Goal: Task Accomplishment & Management: Complete application form

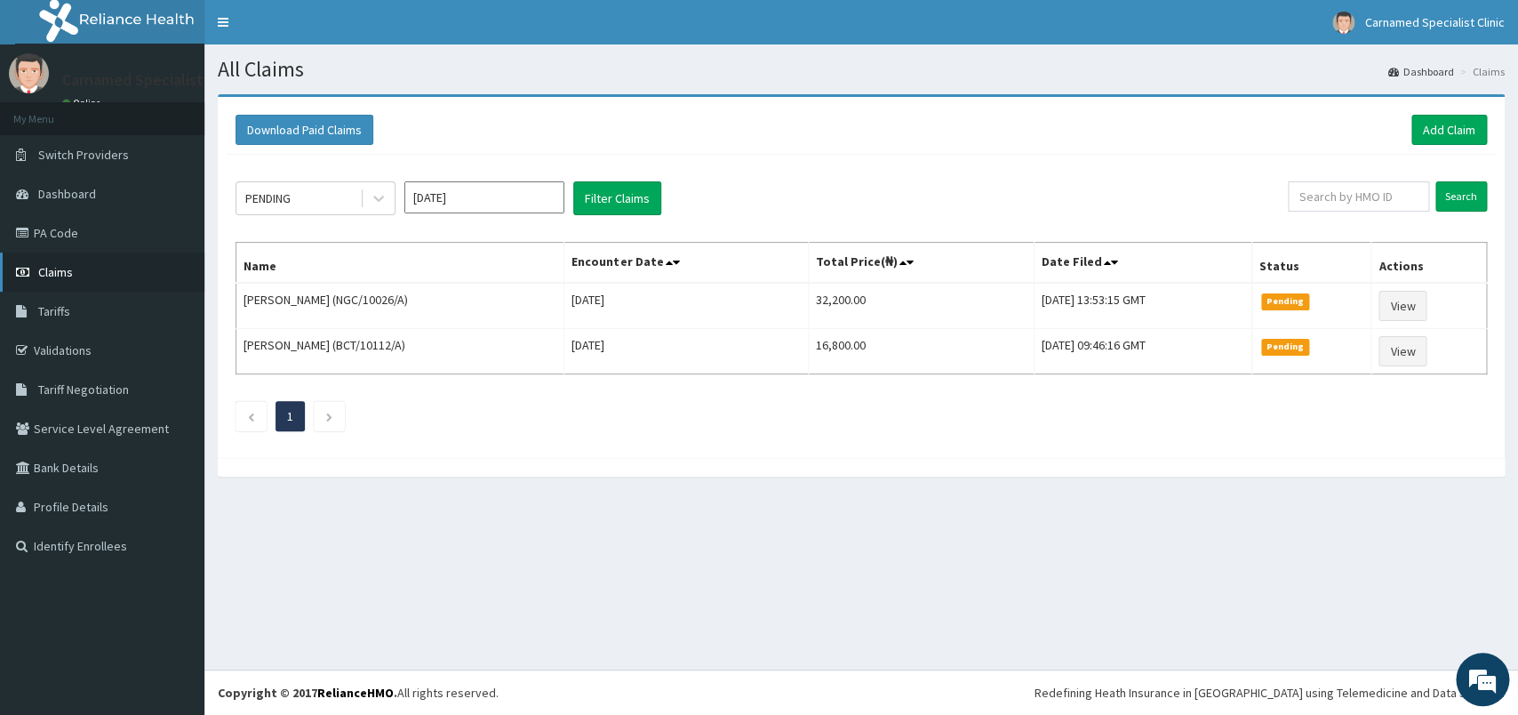
click at [61, 275] on span "Claims" at bounding box center [55, 272] width 35 height 16
click at [44, 263] on link "Claims" at bounding box center [102, 271] width 204 height 39
click at [69, 227] on link "PA Code" at bounding box center [102, 232] width 204 height 39
click at [138, 247] on link "PA Code" at bounding box center [102, 232] width 204 height 39
click at [1465, 128] on link "Add Claim" at bounding box center [1449, 130] width 76 height 30
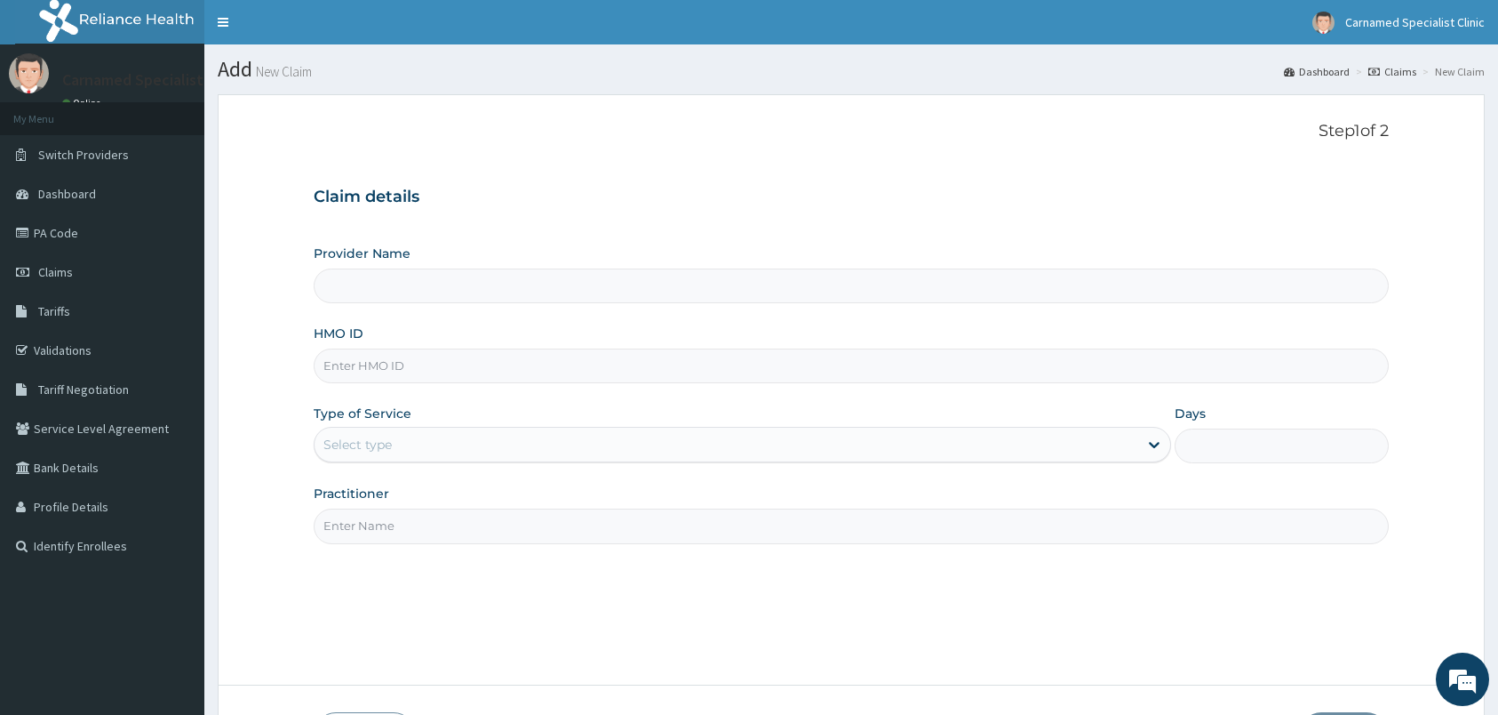
click at [980, 262] on div "Provider Name" at bounding box center [851, 273] width 1075 height 59
type input "Carnamed Specialist clinic"
click at [723, 363] on input "HMO ID" at bounding box center [851, 365] width 1075 height 35
type input "DDZ/10229/A"
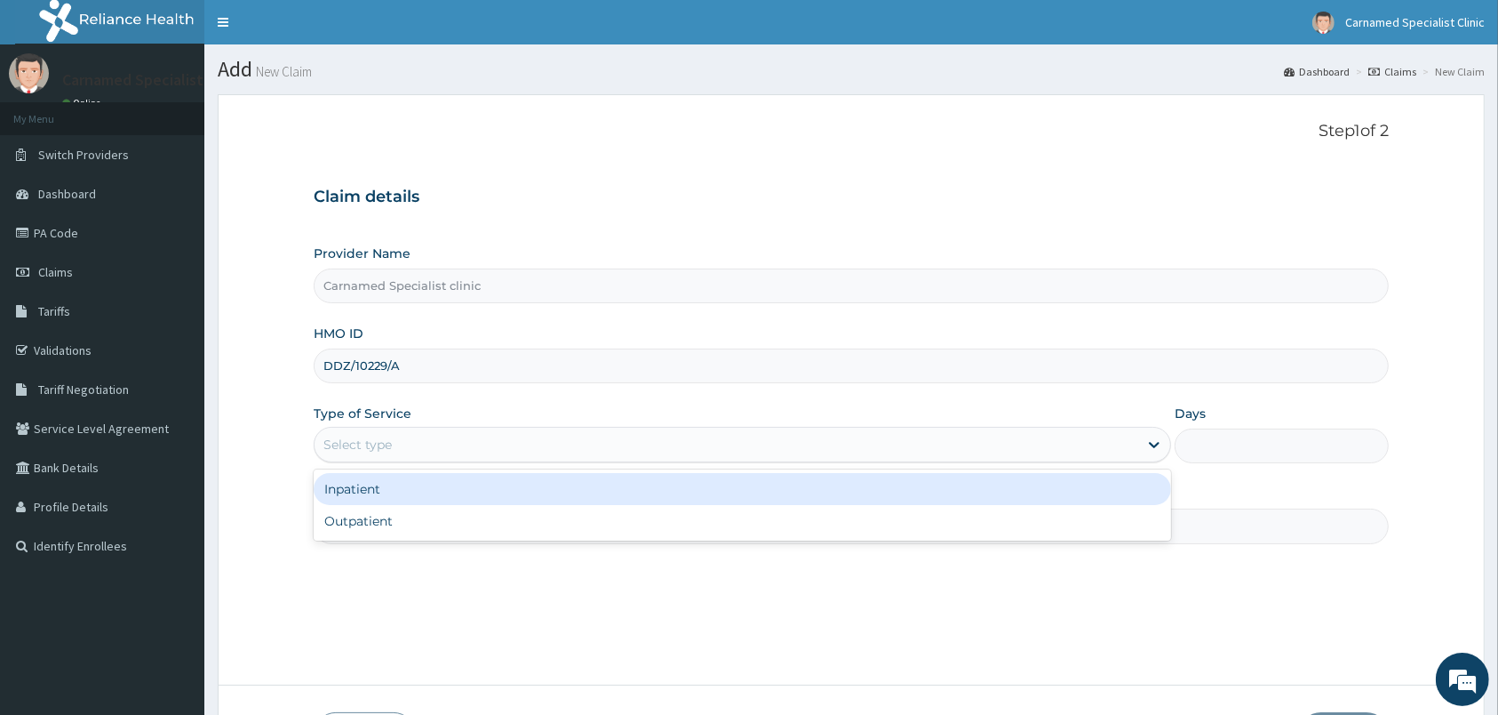
click at [450, 439] on div "Select type" at bounding box center [727, 444] width 824 height 28
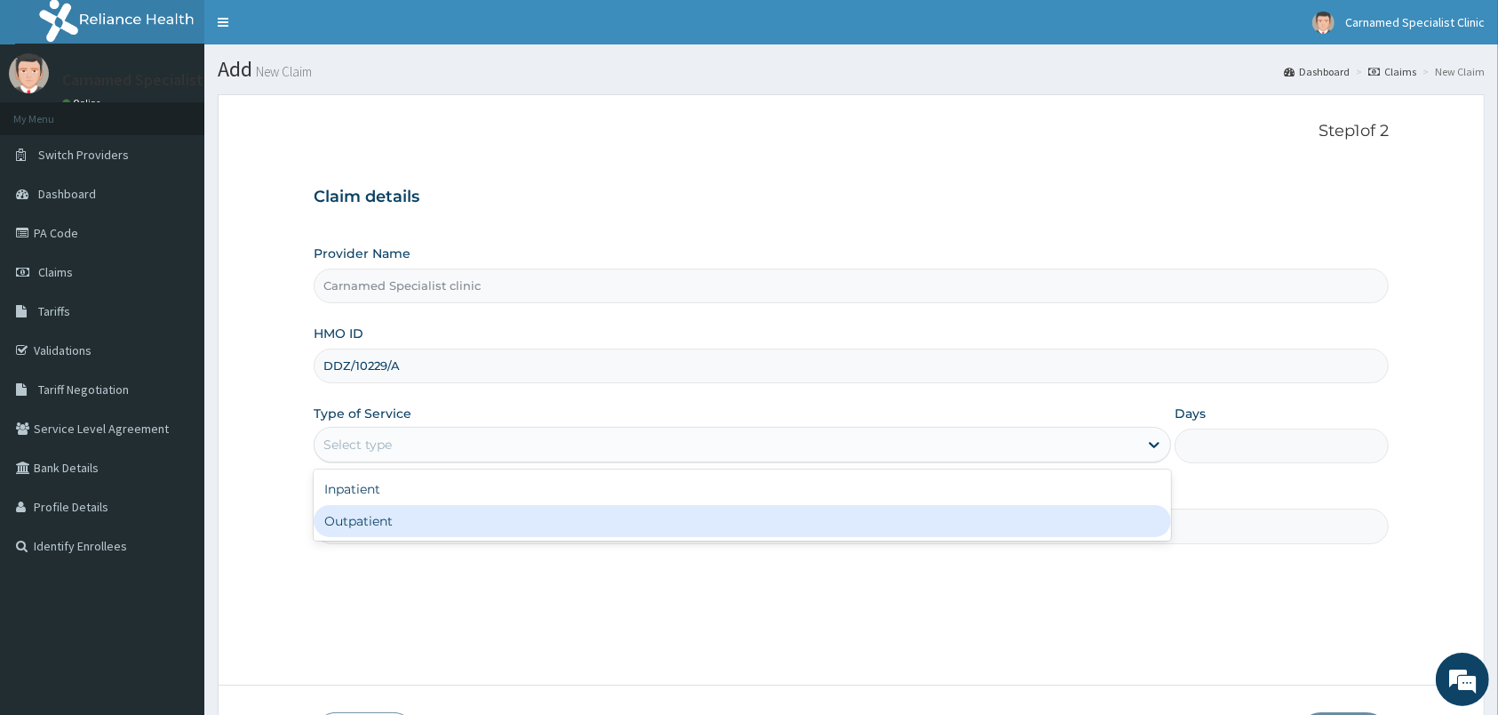
click at [400, 519] on div "Outpatient" at bounding box center [743, 521] width 858 height 32
type input "1"
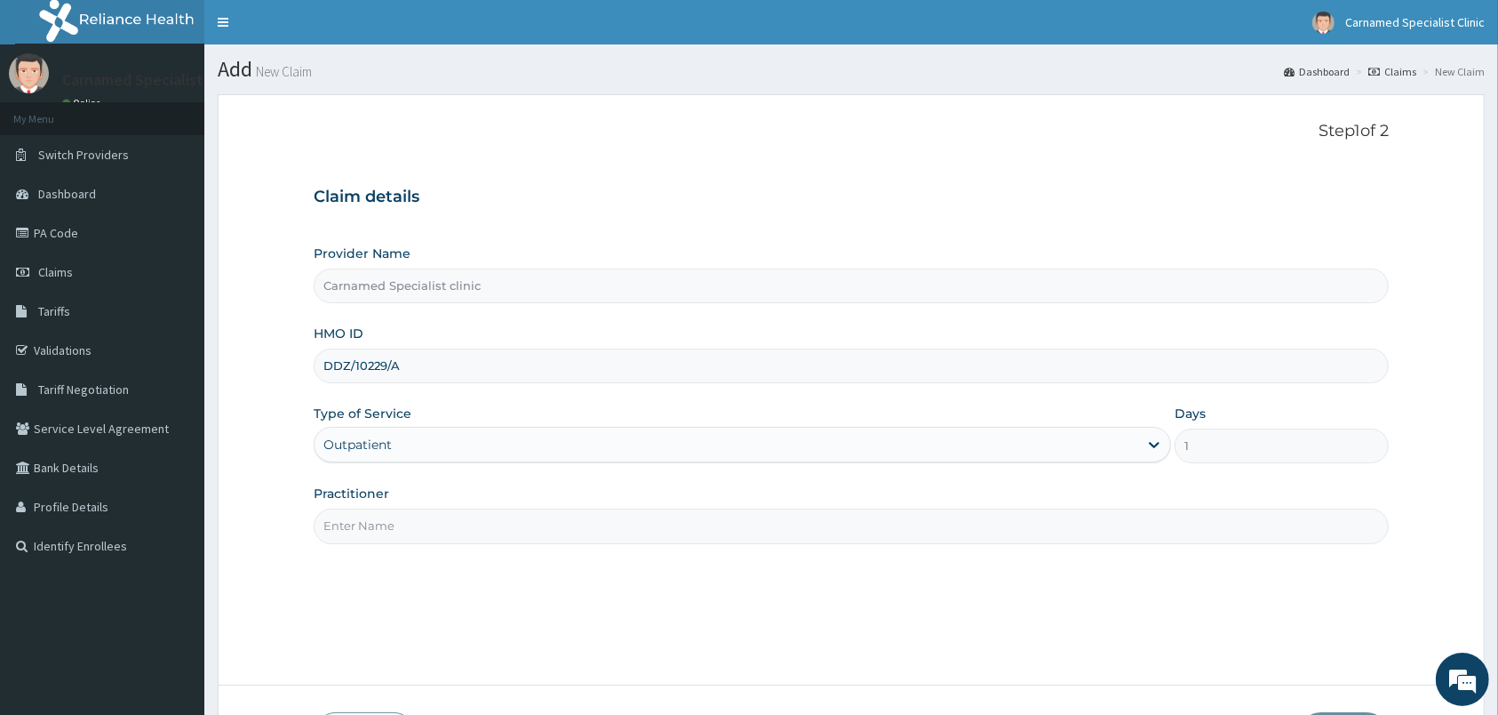
click at [417, 532] on input "Practitioner" at bounding box center [851, 525] width 1075 height 35
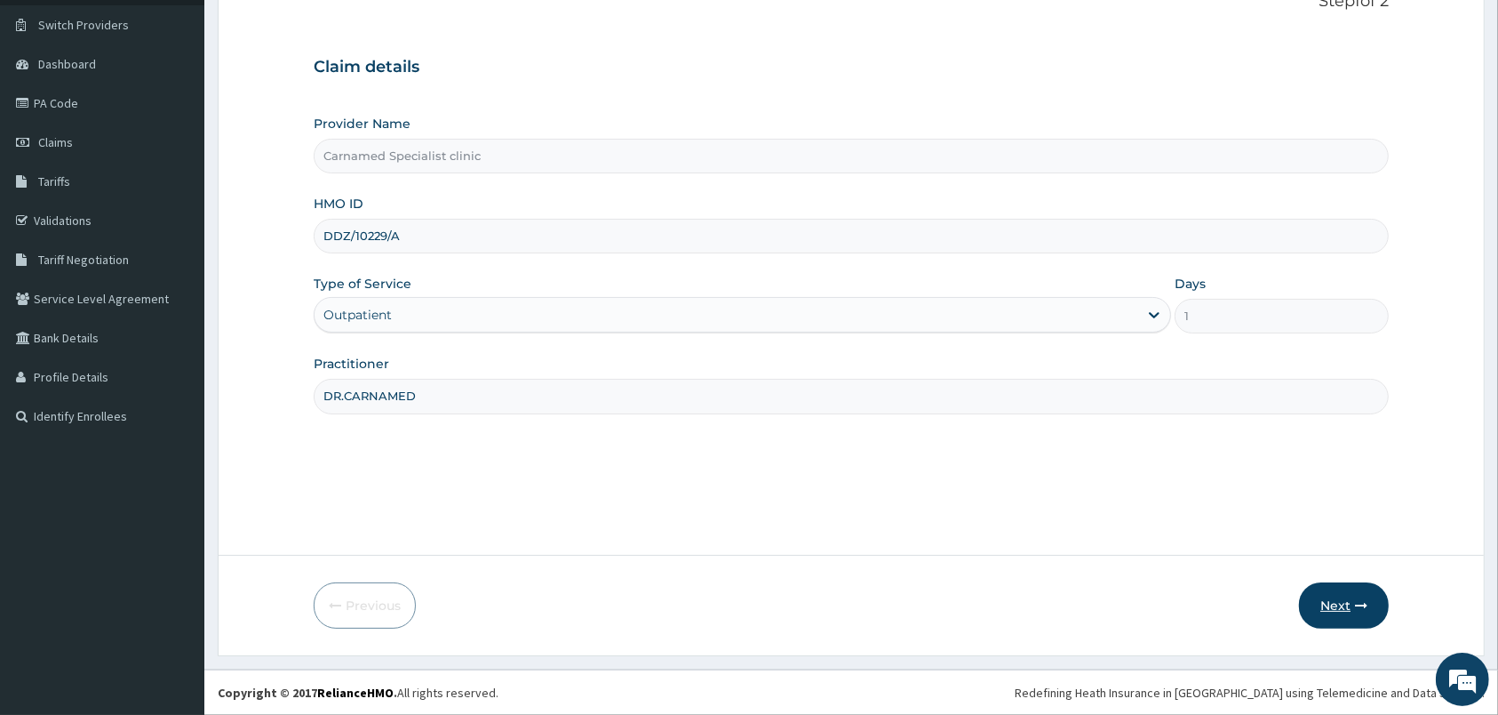
type input "DR.CARNAMED"
click at [1334, 612] on button "Next" at bounding box center [1344, 605] width 90 height 46
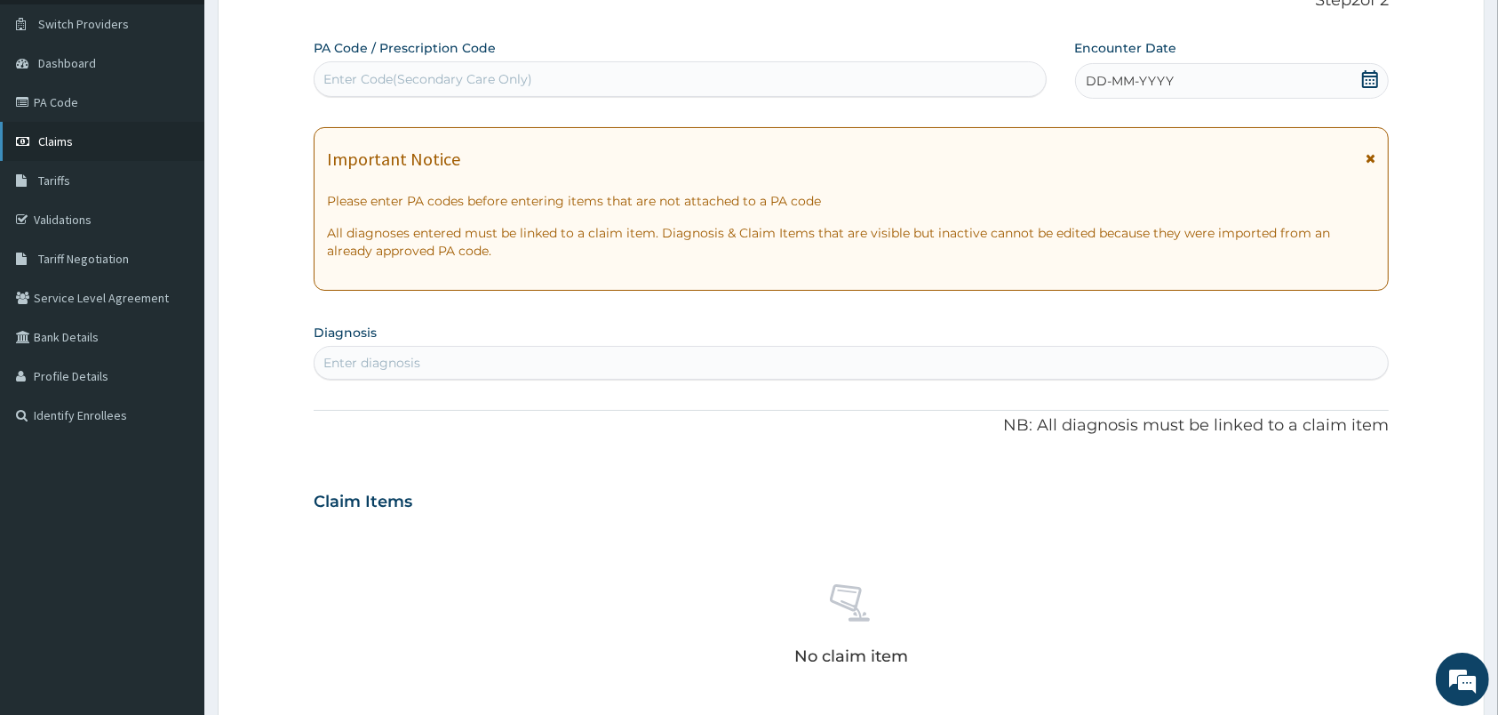
click at [69, 143] on span "Claims" at bounding box center [55, 141] width 35 height 16
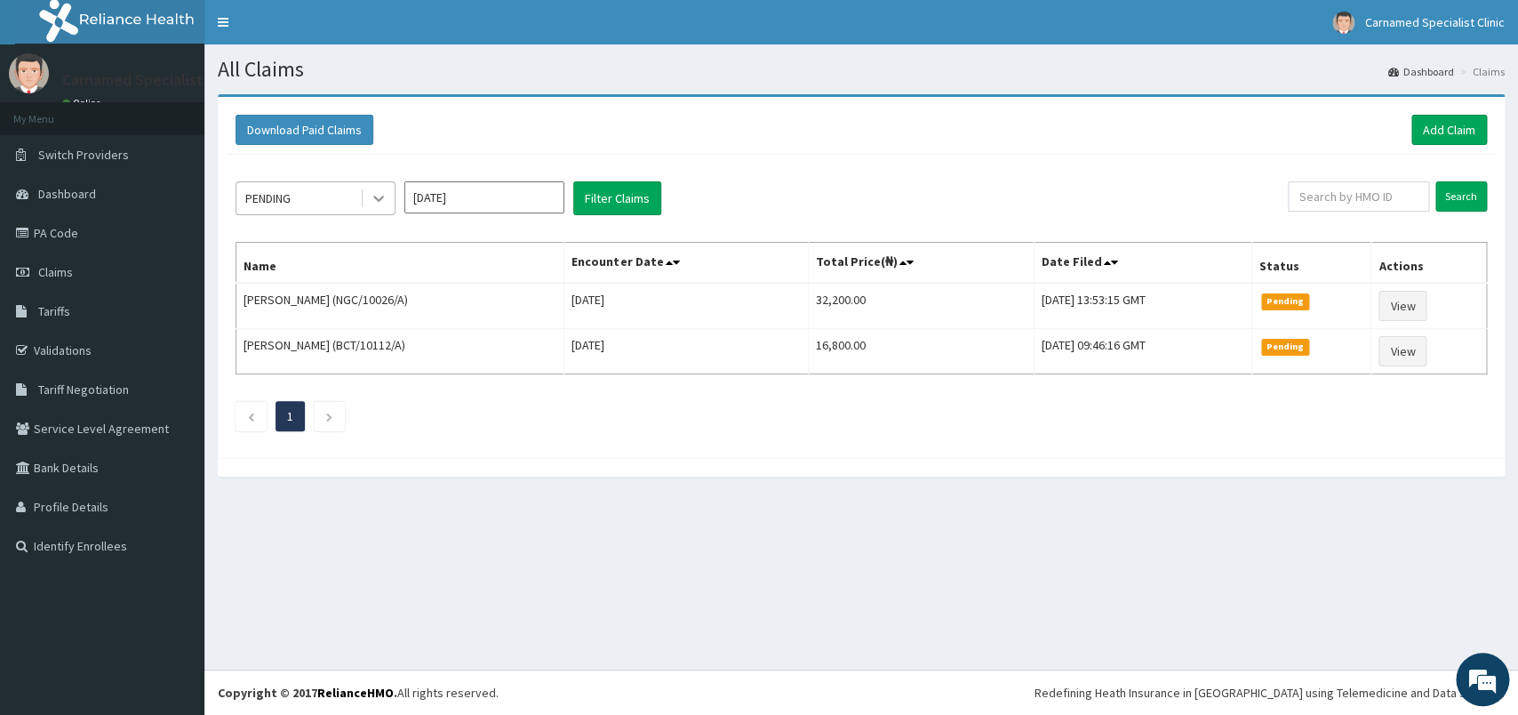
click at [377, 196] on icon at bounding box center [379, 198] width 18 height 18
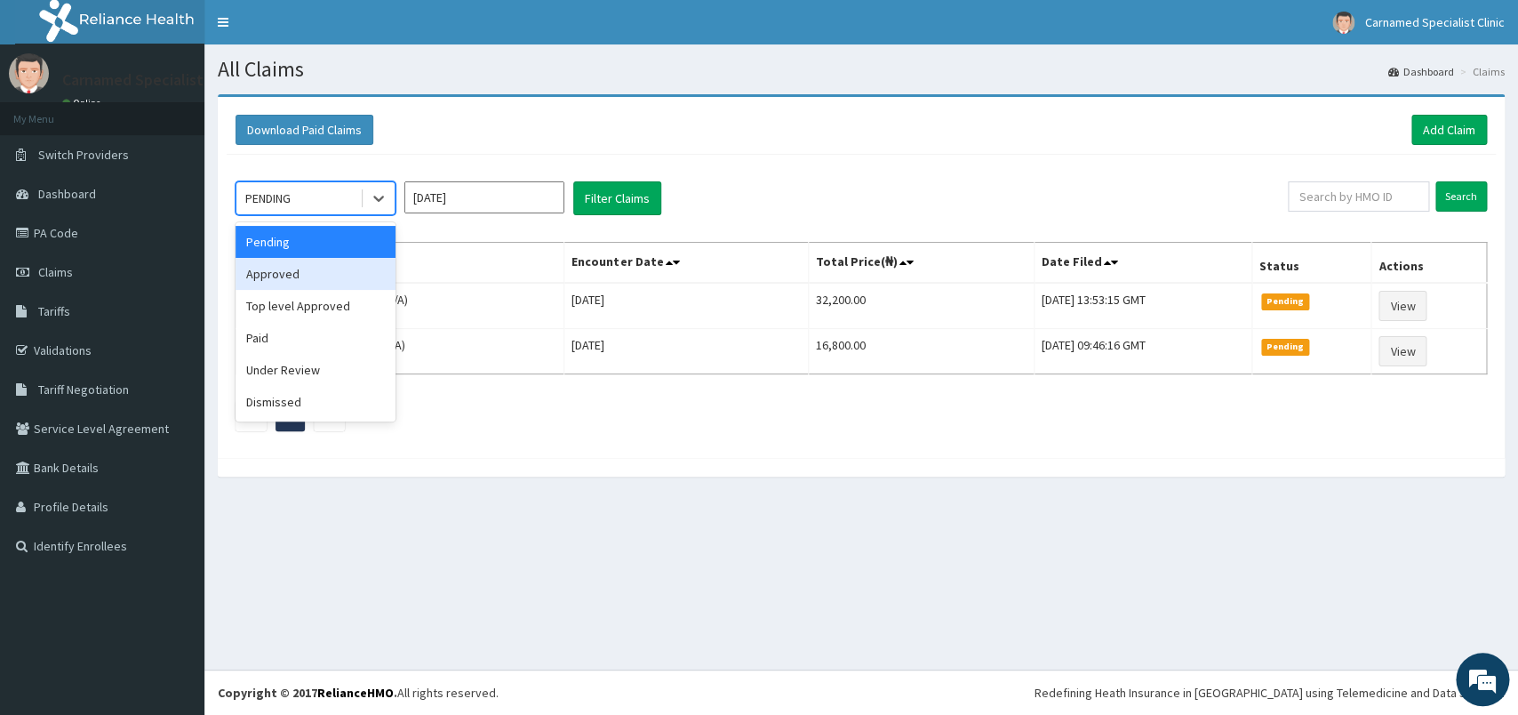
click at [321, 287] on div "Approved" at bounding box center [316, 274] width 160 height 32
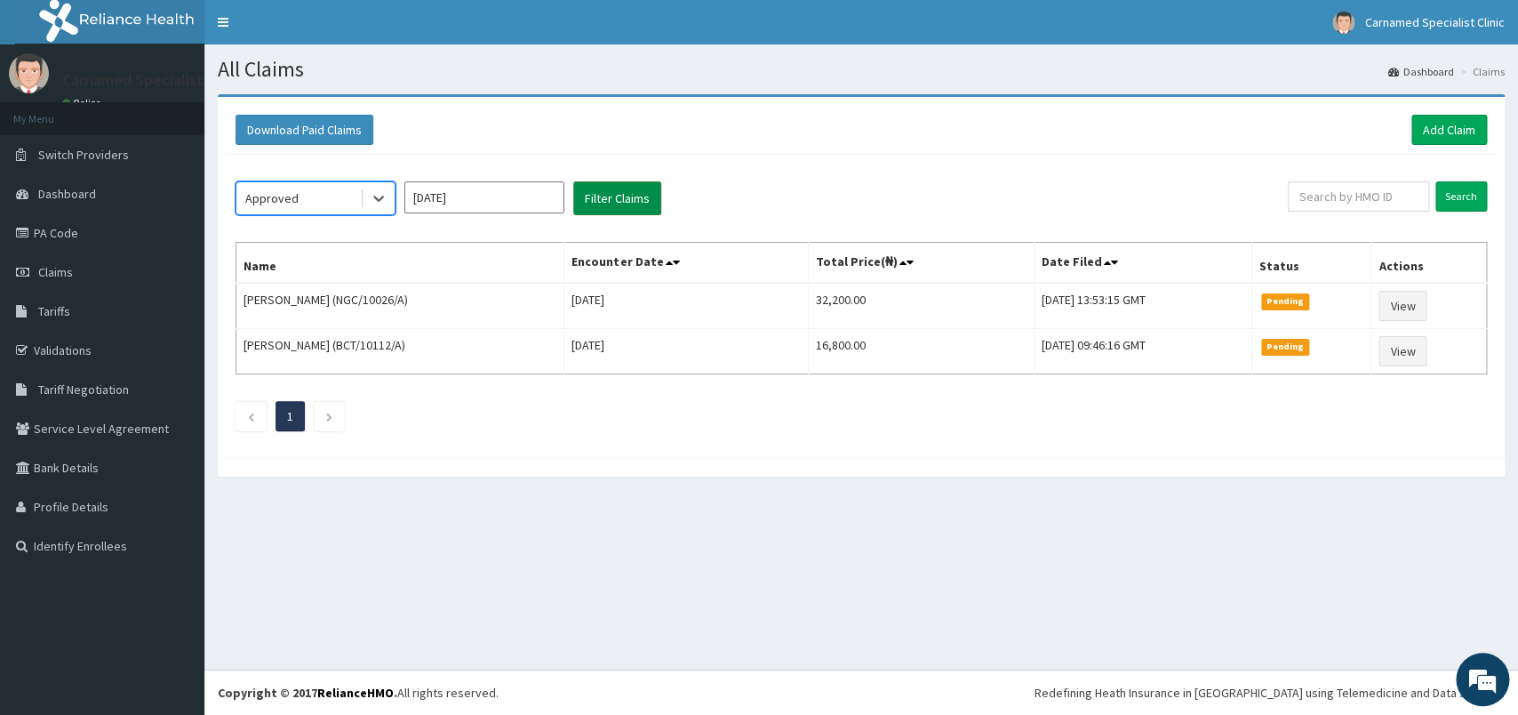
click at [603, 200] on button "Filter Claims" at bounding box center [617, 198] width 88 height 34
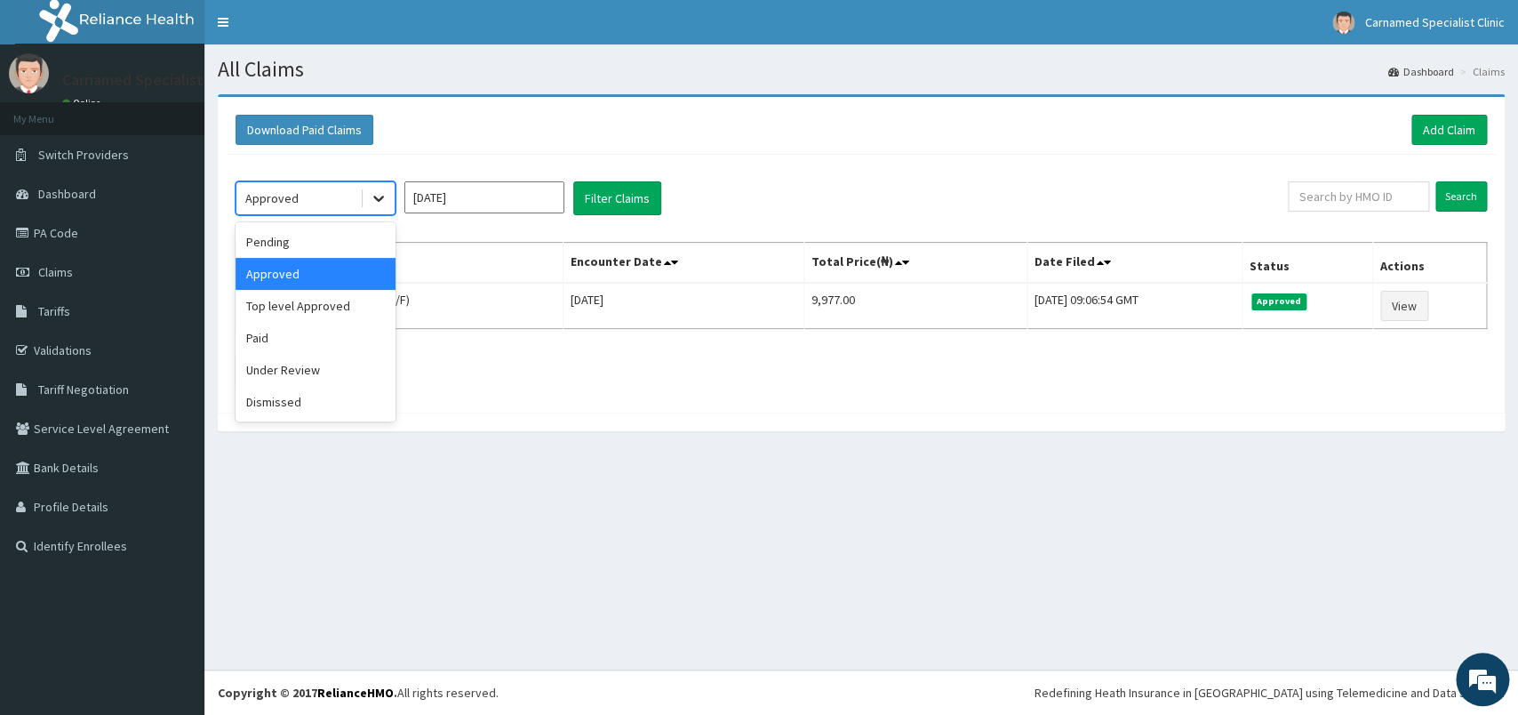
click at [377, 196] on icon at bounding box center [379, 198] width 18 height 18
click at [272, 309] on div "Top level Approved" at bounding box center [316, 306] width 160 height 32
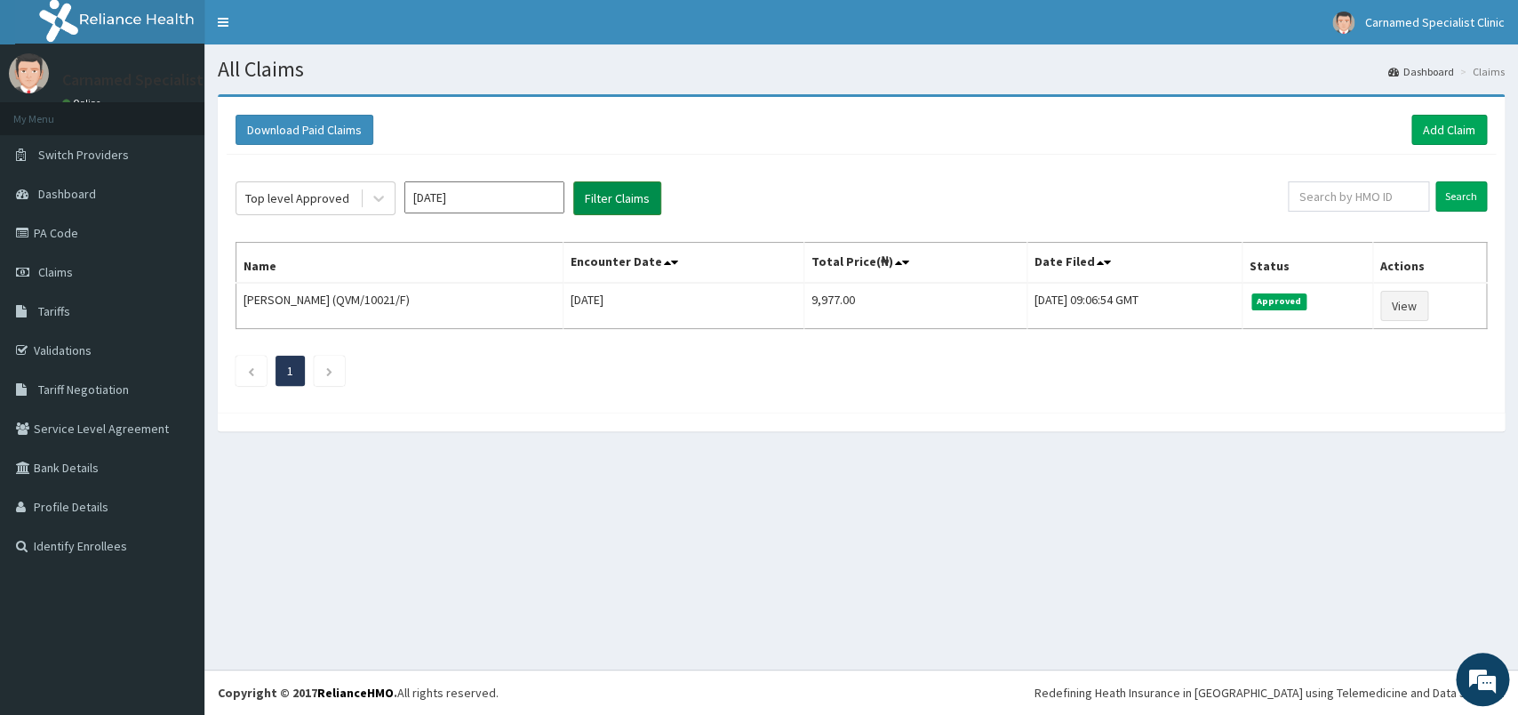
click at [599, 203] on button "Filter Claims" at bounding box center [617, 198] width 88 height 34
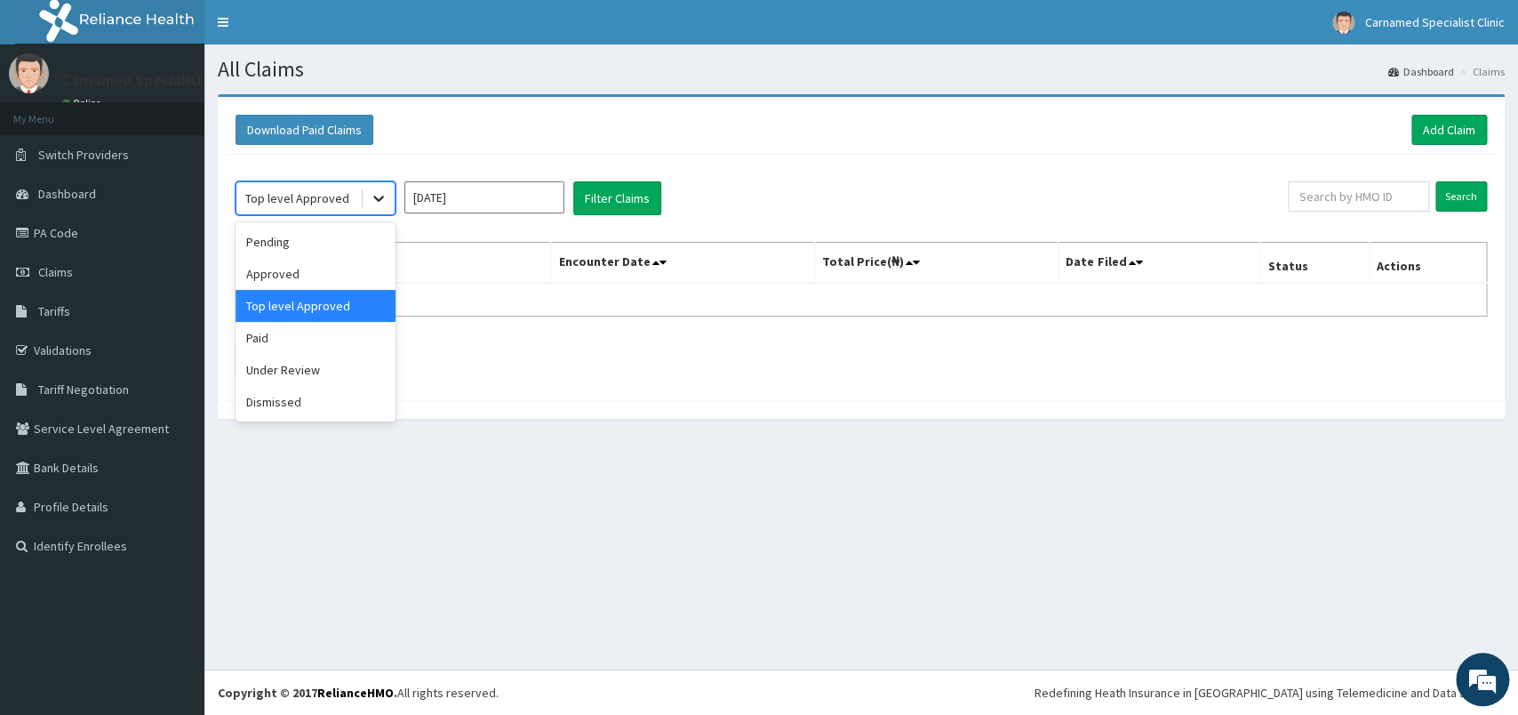
click at [391, 205] on div at bounding box center [379, 198] width 32 height 32
click at [260, 329] on div "Paid" at bounding box center [316, 338] width 160 height 32
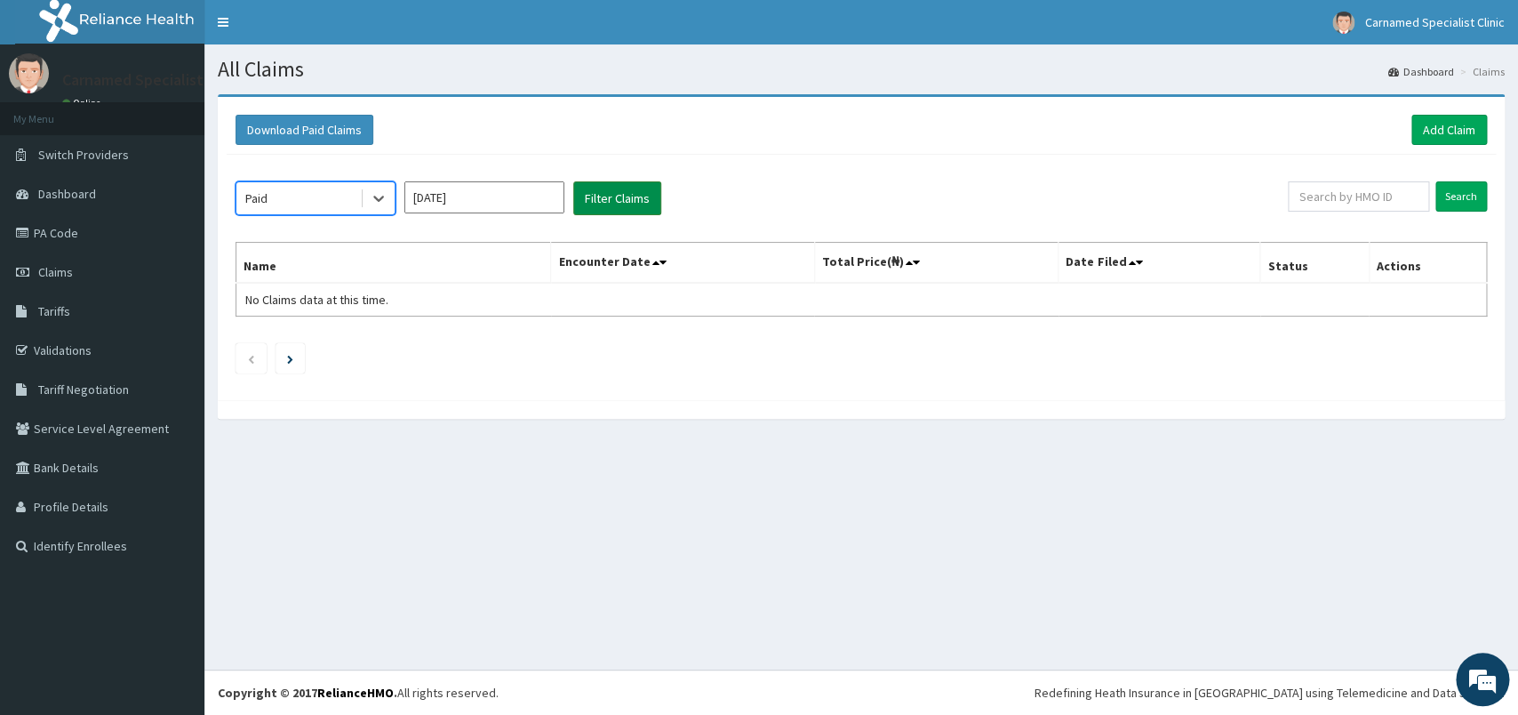
click at [610, 198] on button "Filter Claims" at bounding box center [617, 198] width 88 height 34
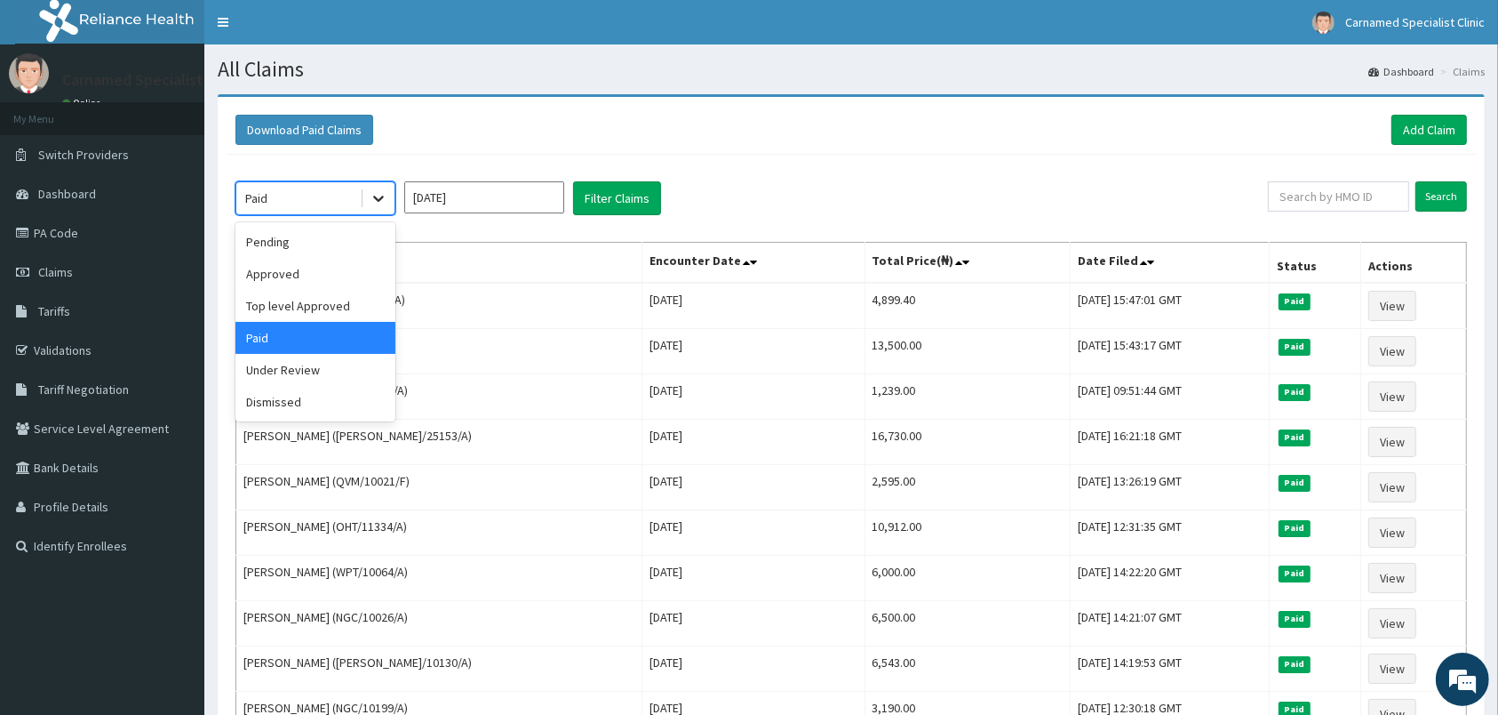
click at [374, 200] on icon at bounding box center [379, 198] width 18 height 18
click at [309, 363] on div "Under Review" at bounding box center [316, 370] width 160 height 32
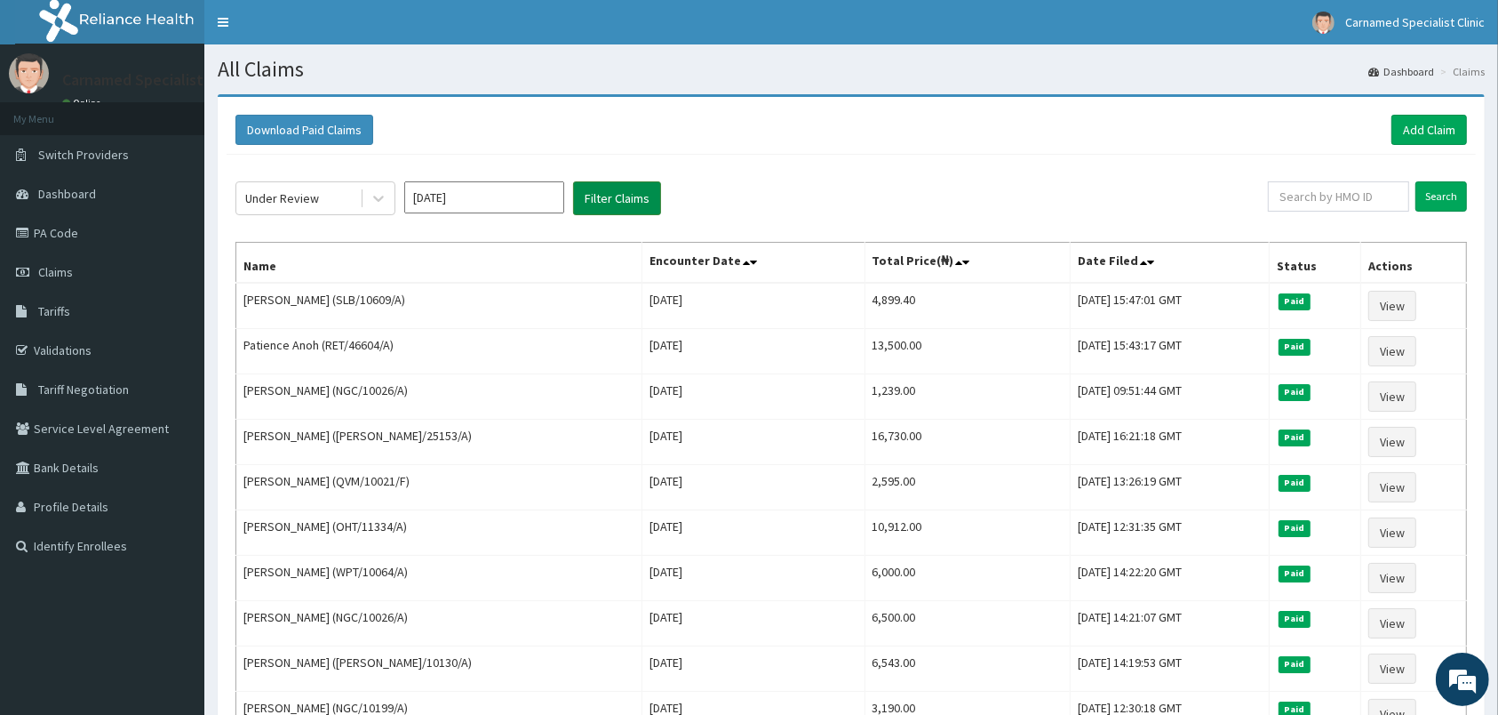
click at [586, 201] on button "Filter Claims" at bounding box center [617, 198] width 88 height 34
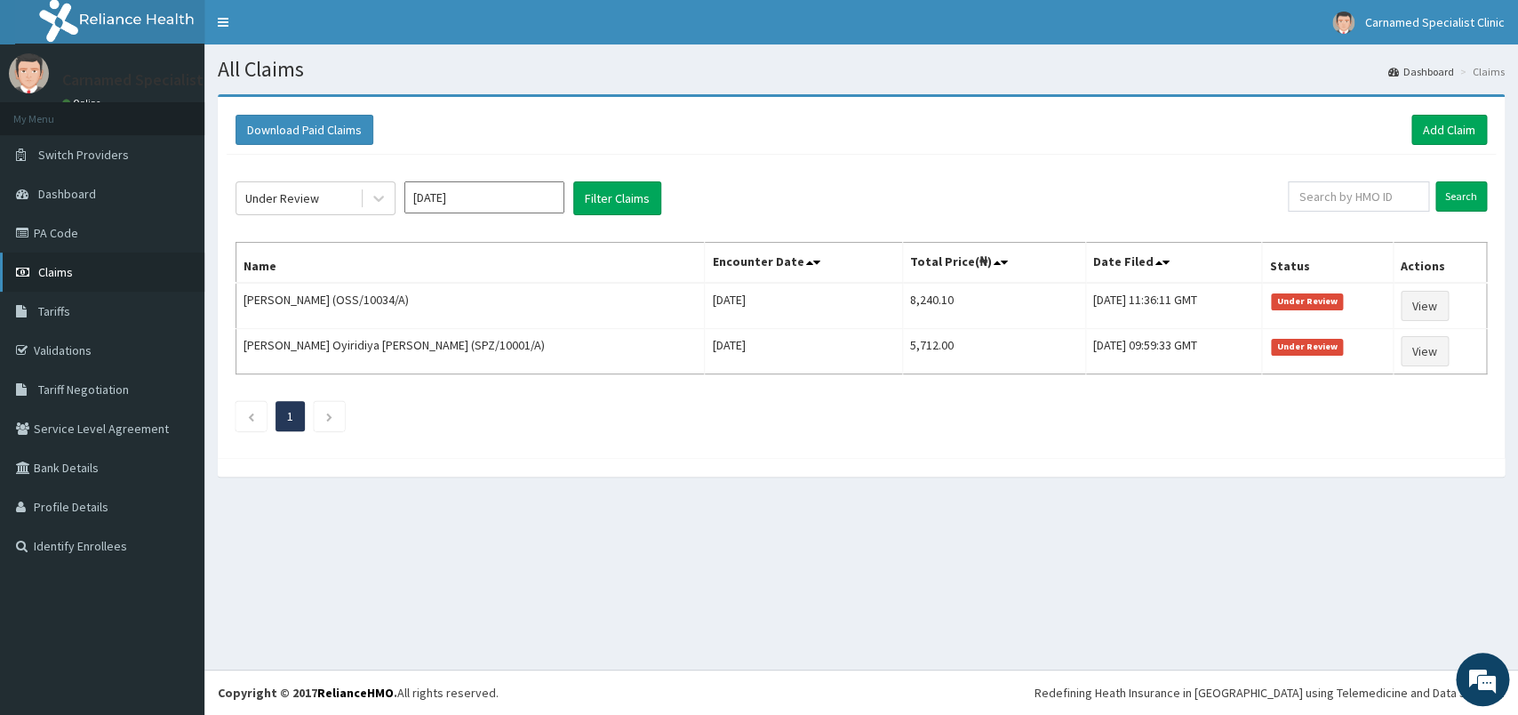
click at [68, 274] on span "Claims" at bounding box center [55, 272] width 35 height 16
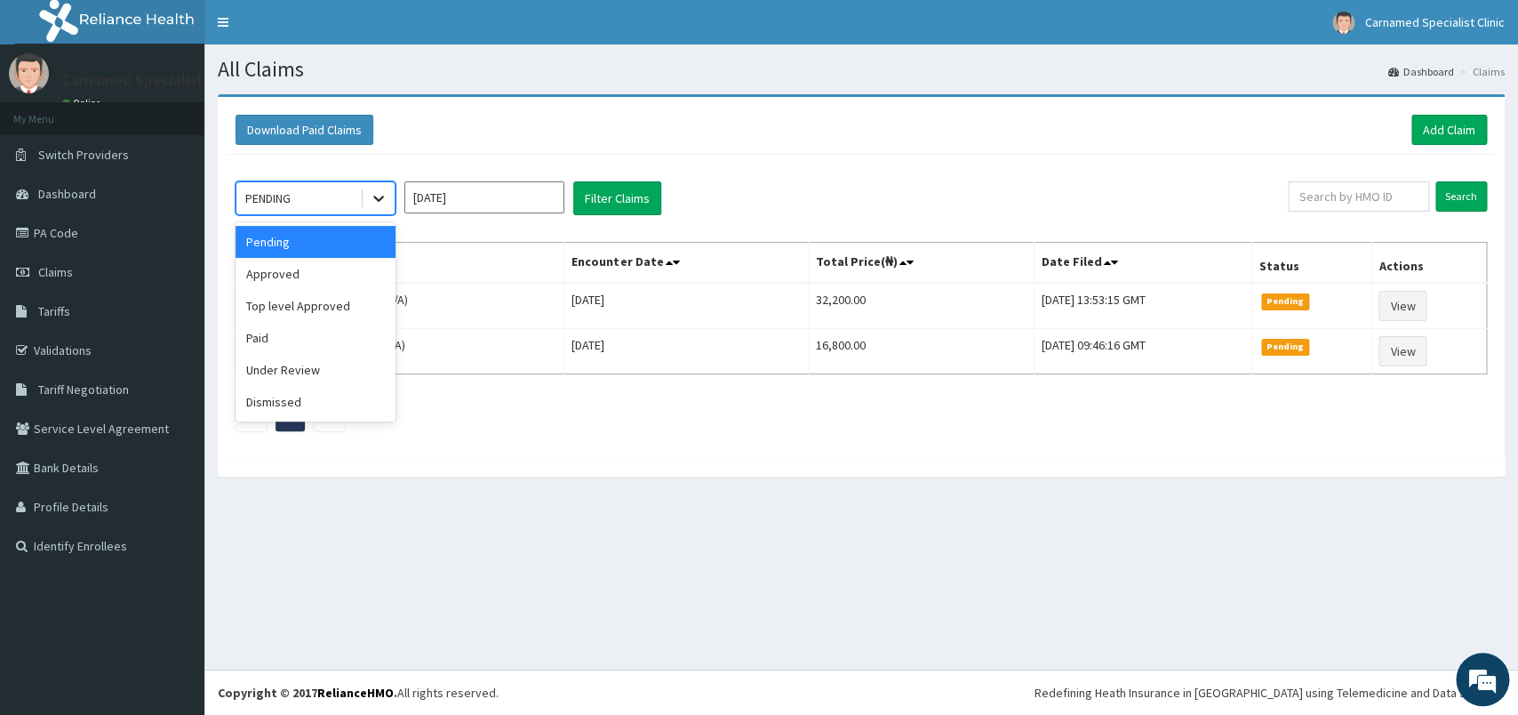
click at [377, 203] on icon at bounding box center [379, 198] width 18 height 18
click at [294, 281] on div "Approved" at bounding box center [316, 274] width 160 height 32
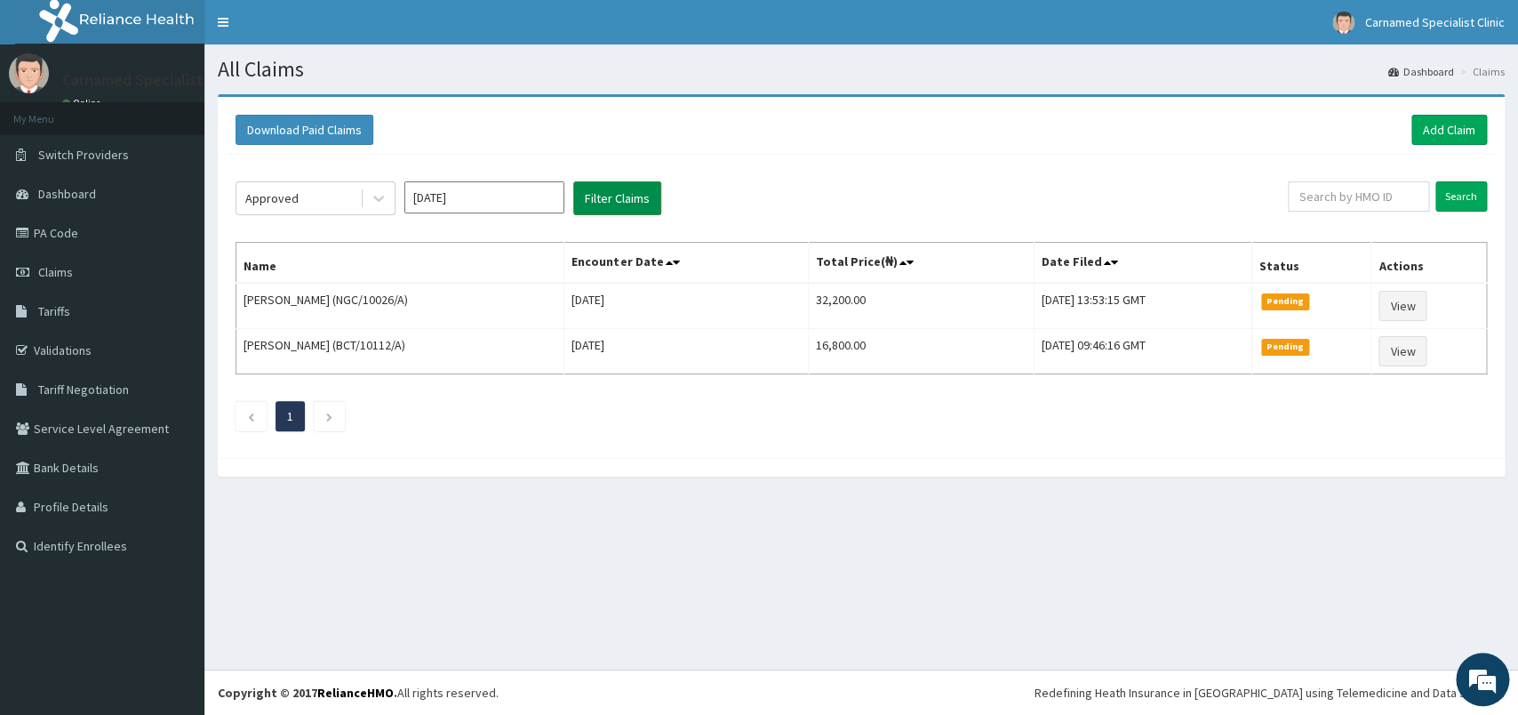
click at [594, 208] on button "Filter Claims" at bounding box center [617, 198] width 88 height 34
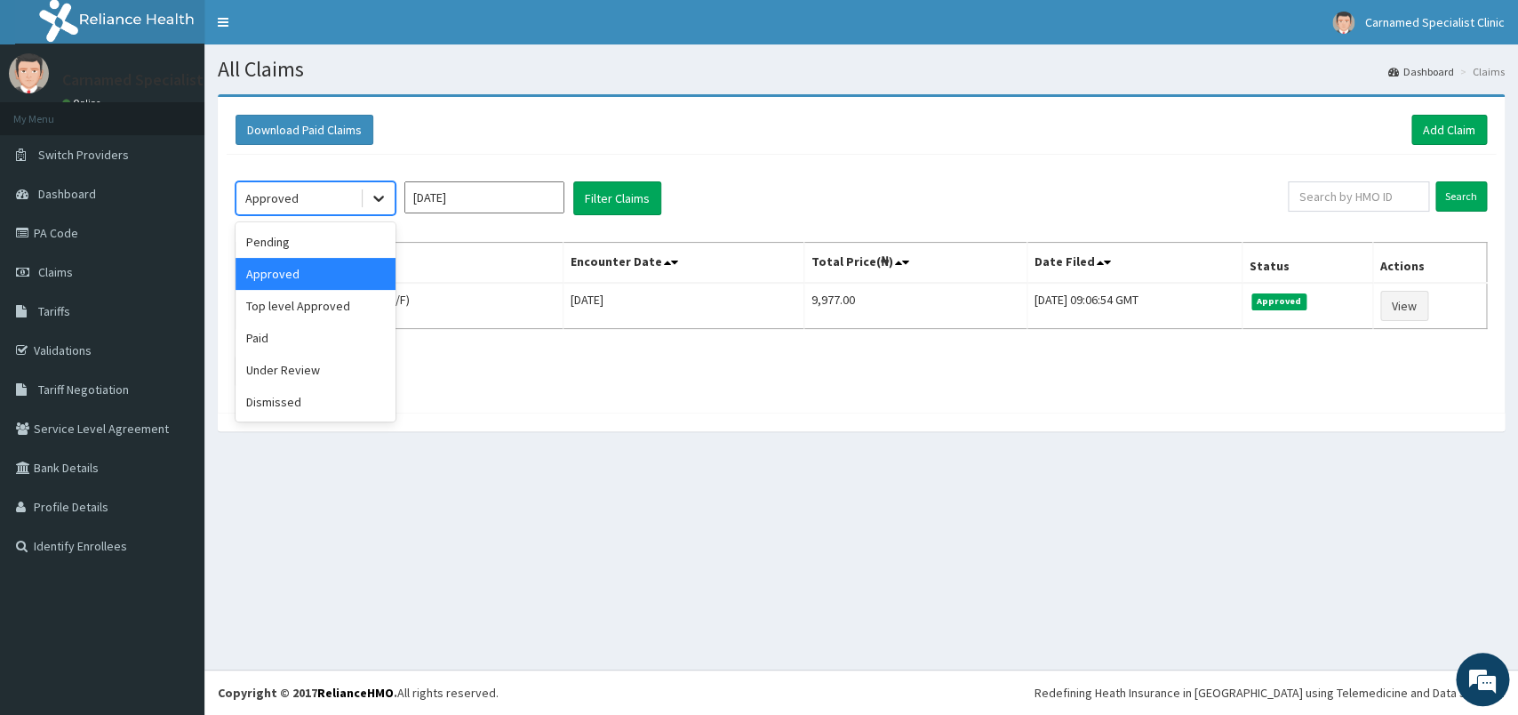
click at [382, 205] on icon at bounding box center [379, 198] width 18 height 18
click at [280, 331] on div "Paid" at bounding box center [316, 338] width 160 height 32
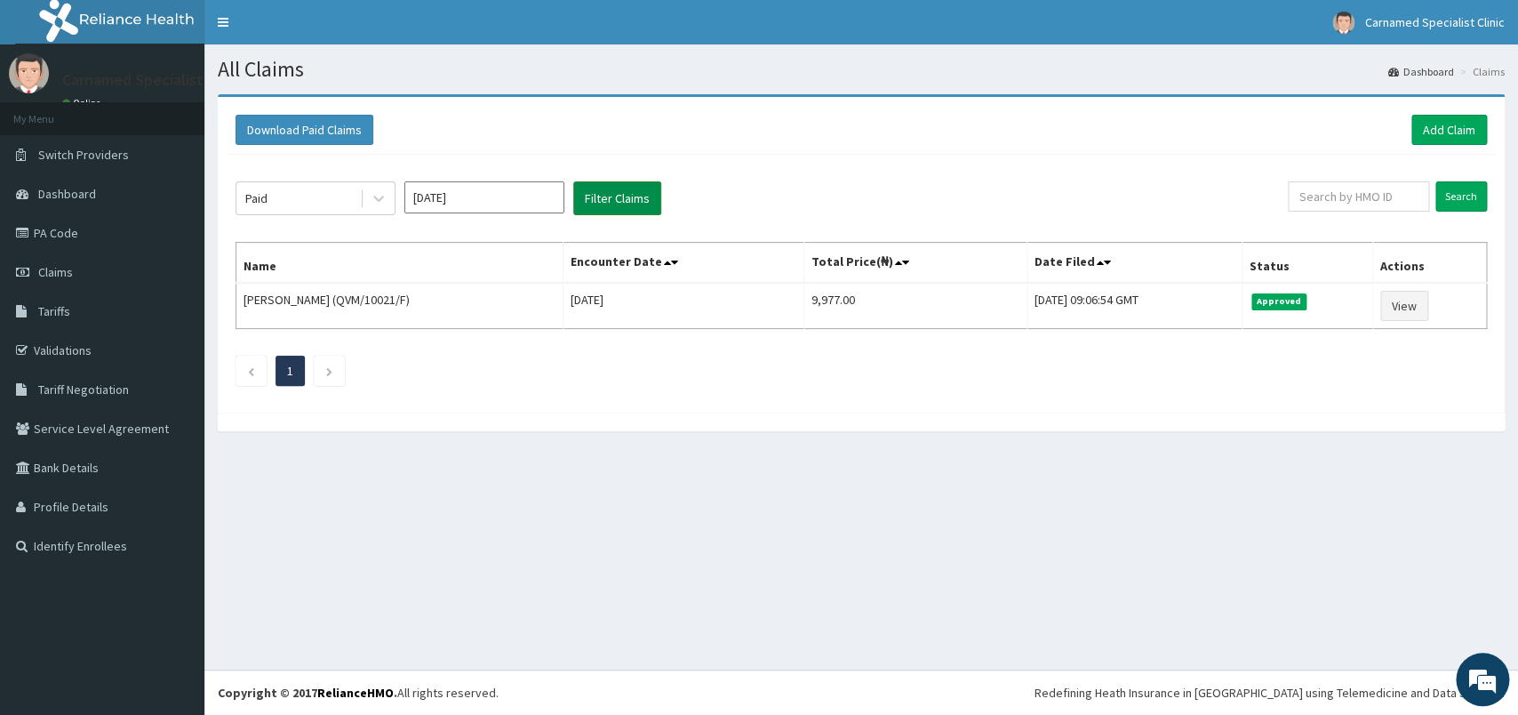
click at [626, 208] on button "Filter Claims" at bounding box center [617, 198] width 88 height 34
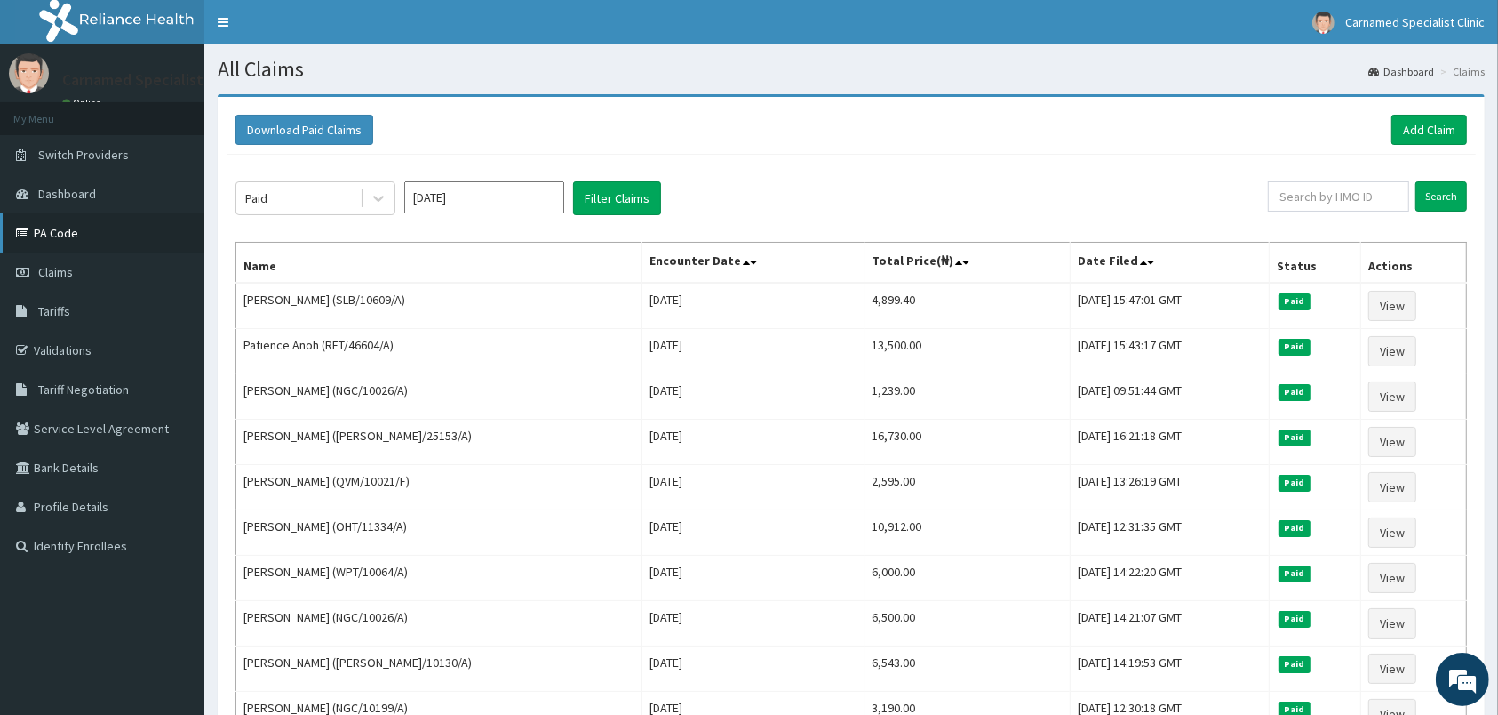
click at [93, 243] on link "PA Code" at bounding box center [102, 232] width 204 height 39
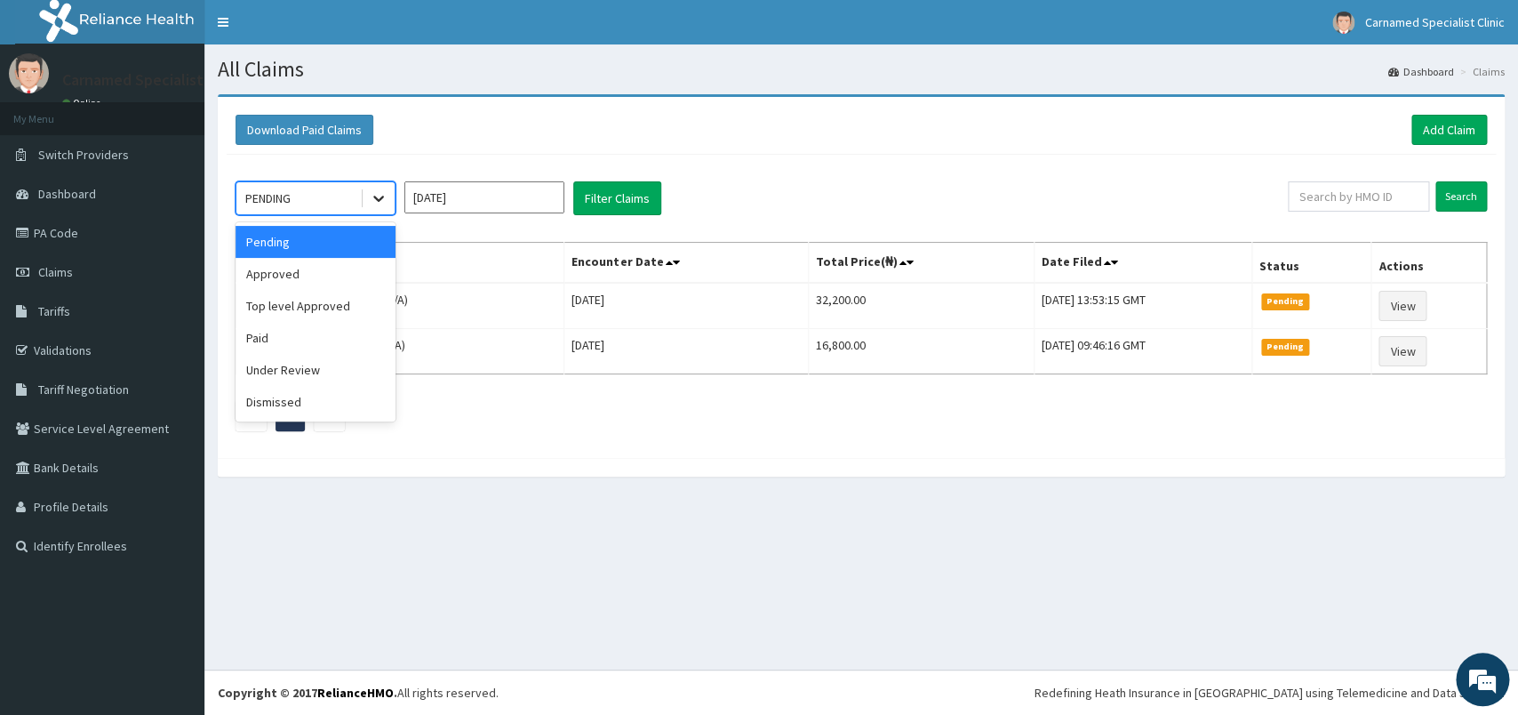
click at [389, 195] on div at bounding box center [379, 198] width 32 height 32
click at [309, 287] on div "Approved" at bounding box center [316, 274] width 160 height 32
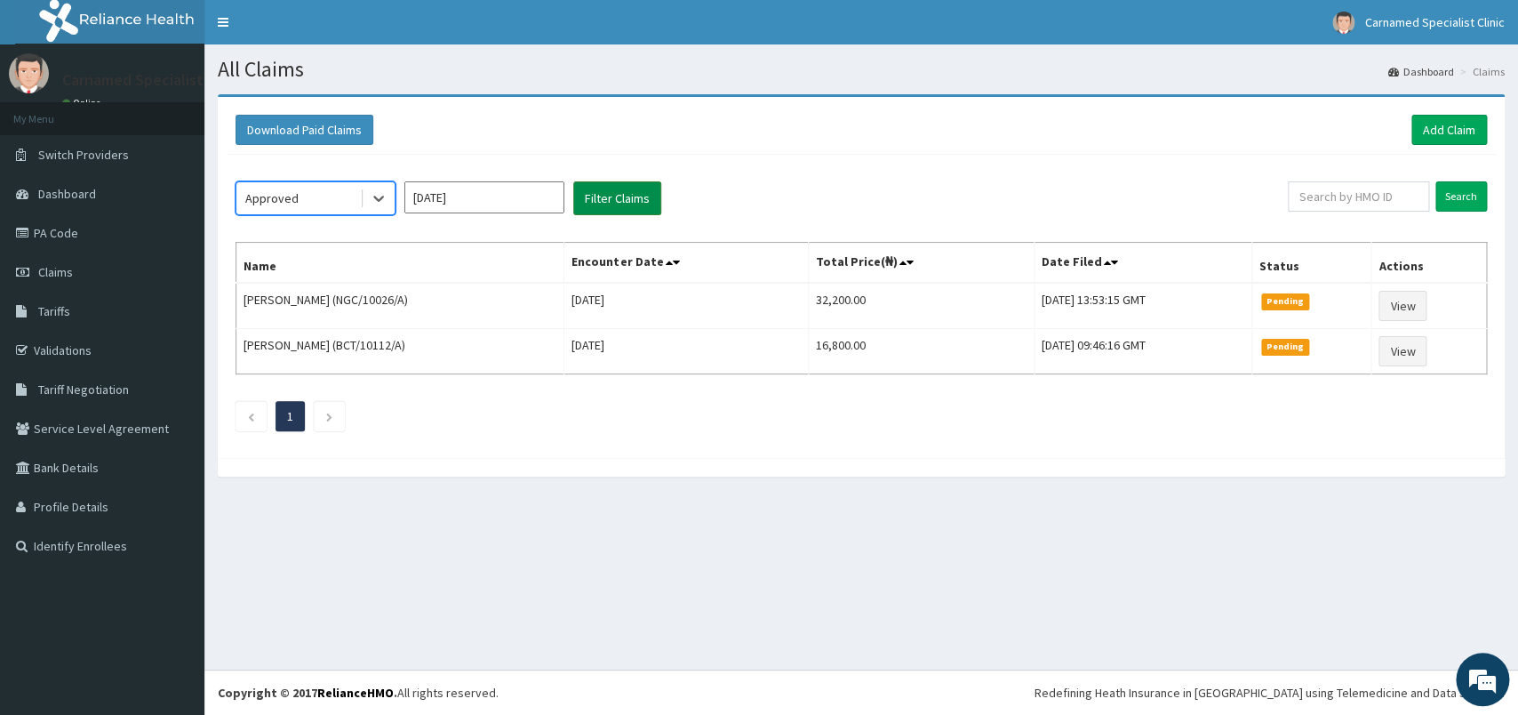
click at [586, 194] on button "Filter Claims" at bounding box center [617, 198] width 88 height 34
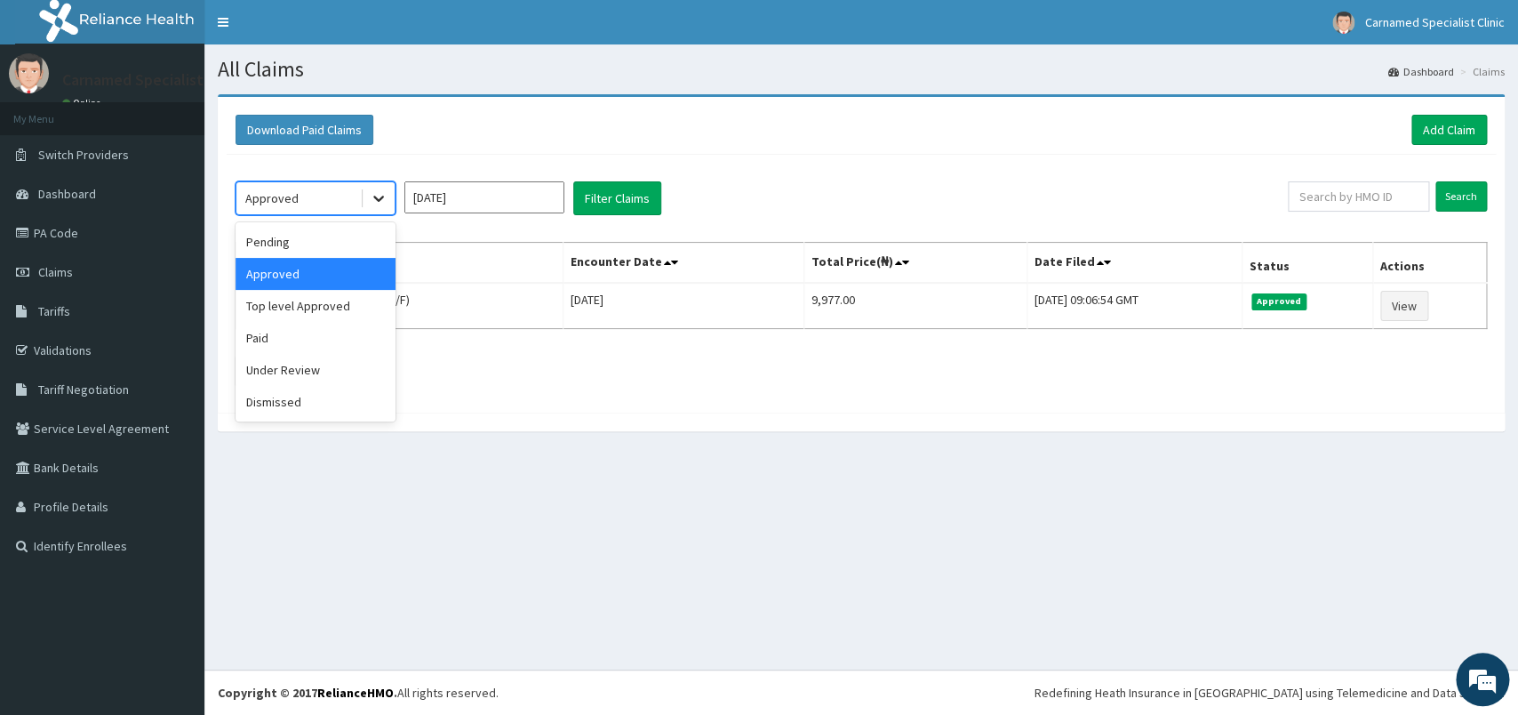
click at [379, 200] on icon at bounding box center [379, 198] width 18 height 18
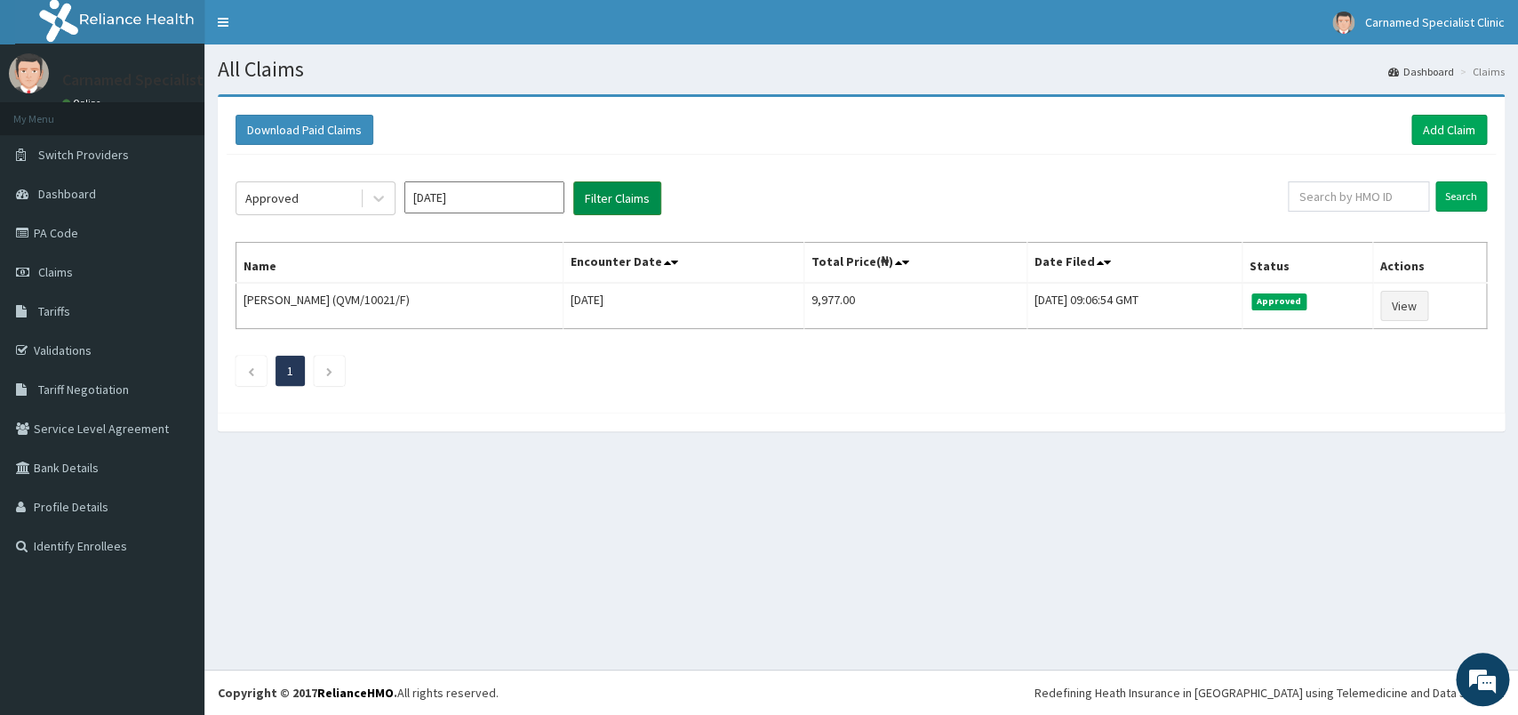
click at [592, 200] on button "Filter Claims" at bounding box center [617, 198] width 88 height 34
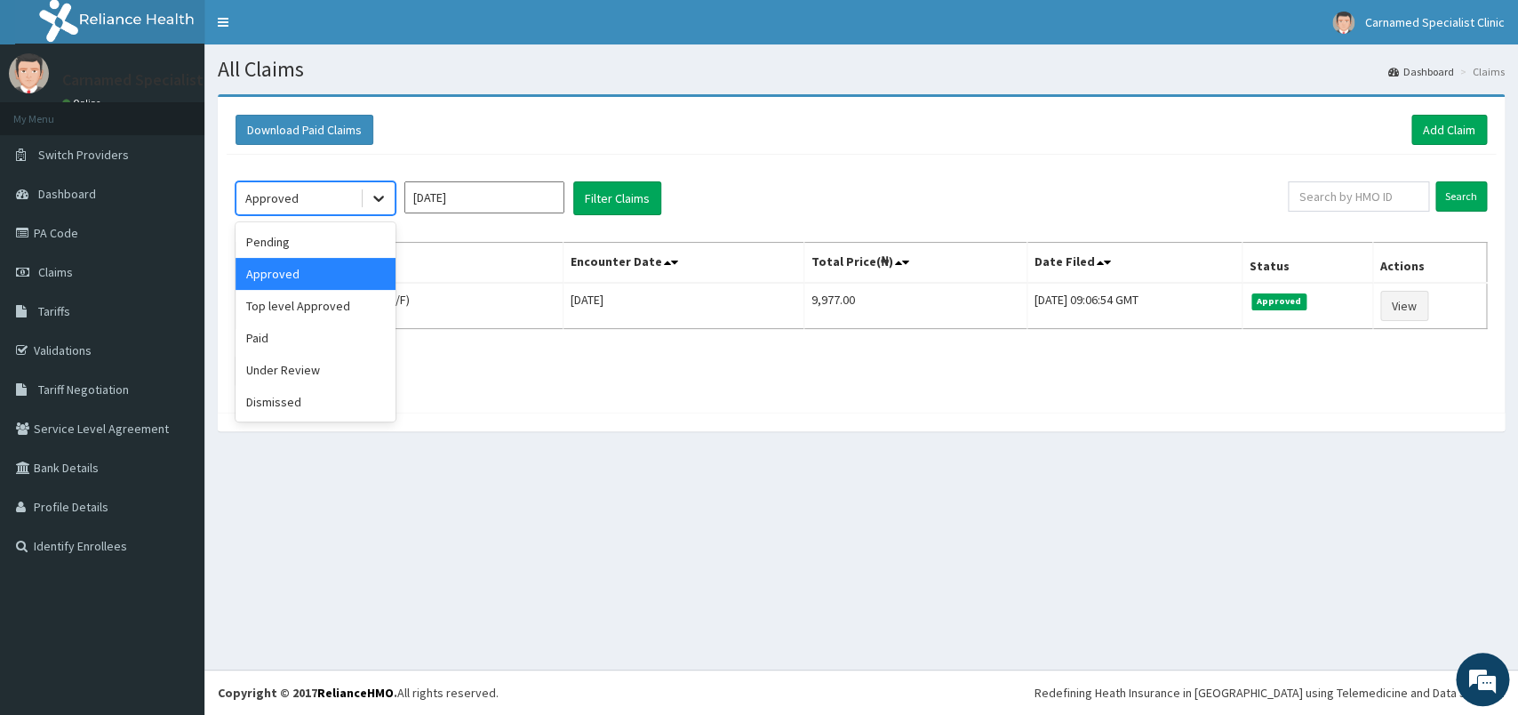
click at [378, 200] on icon at bounding box center [378, 199] width 11 height 6
click at [300, 303] on div "Top level Approved" at bounding box center [316, 306] width 160 height 32
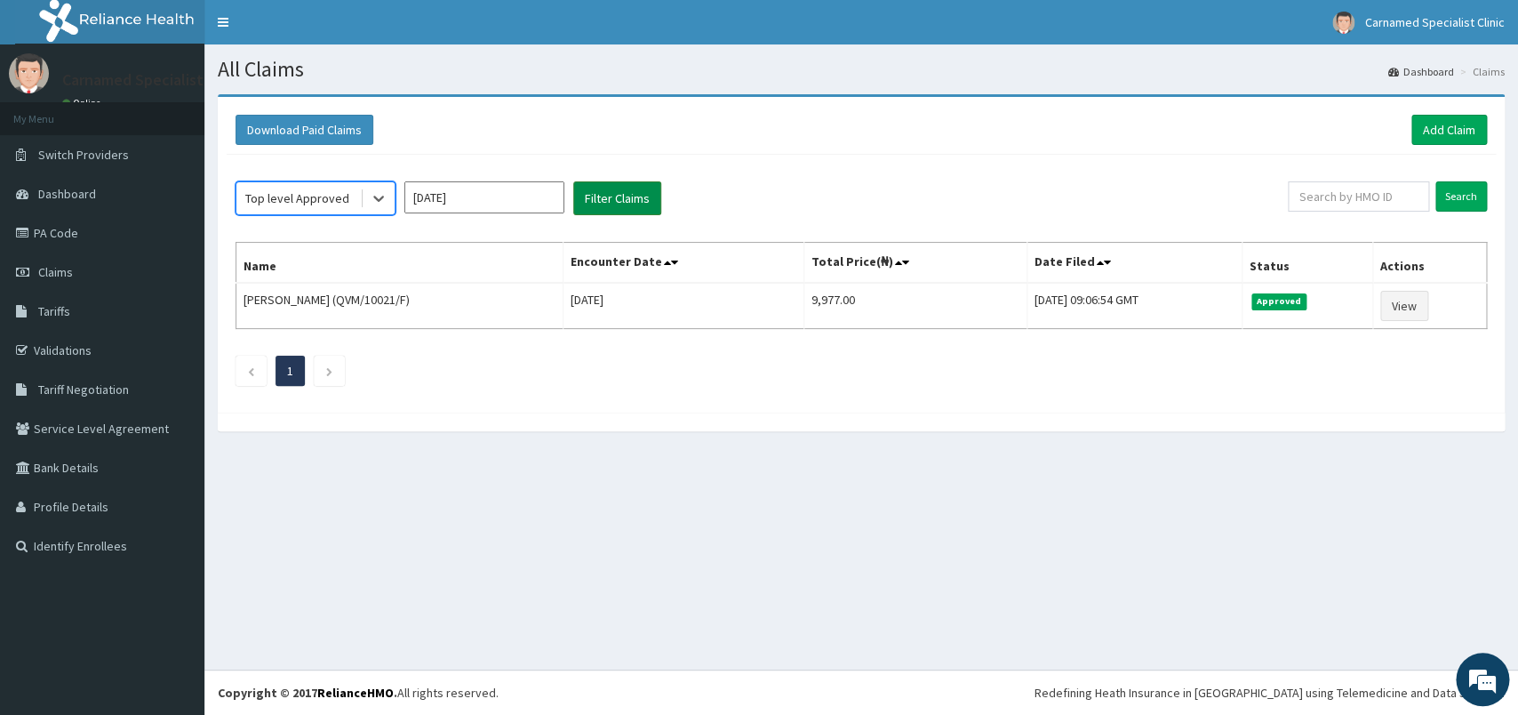
click at [619, 196] on button "Filter Claims" at bounding box center [617, 198] width 88 height 34
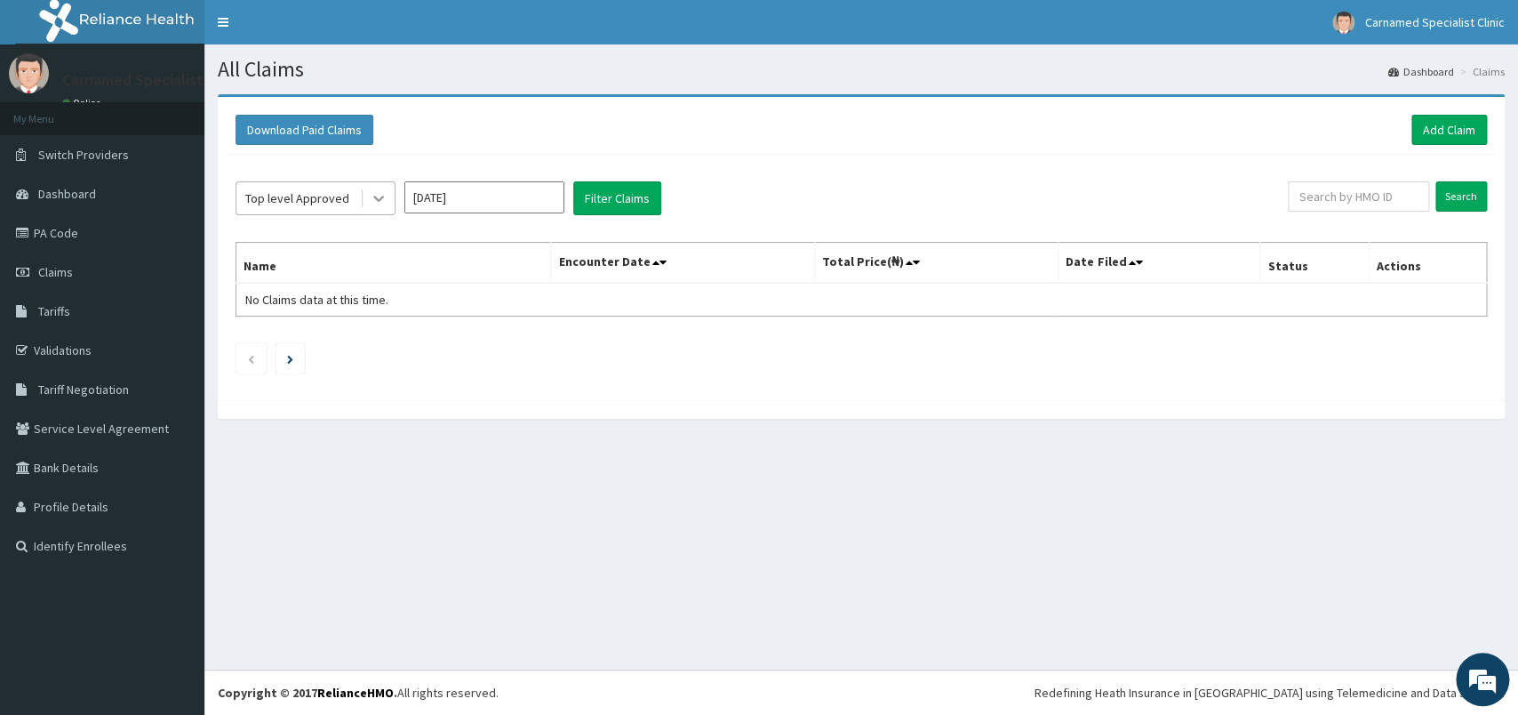
click at [380, 207] on icon at bounding box center [379, 198] width 18 height 18
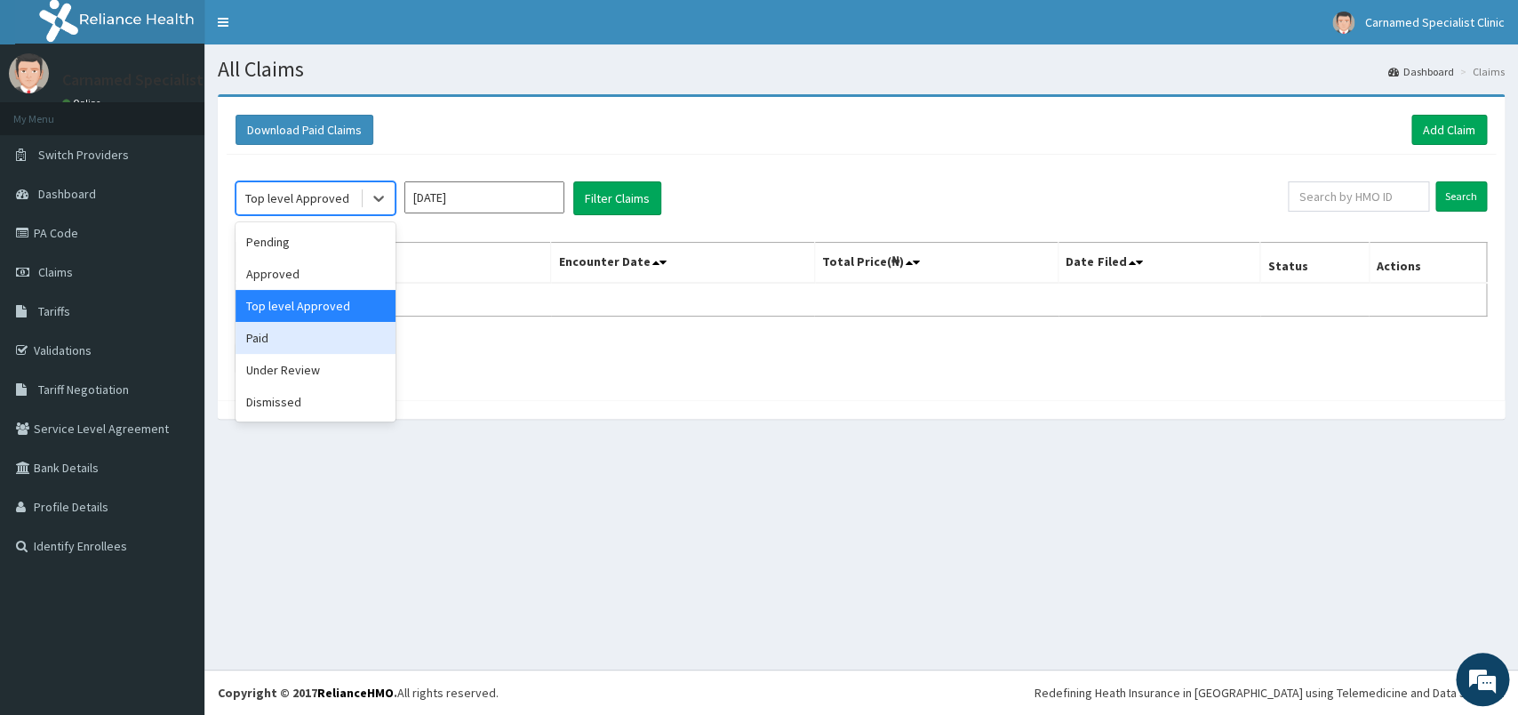
click at [270, 342] on div "Paid" at bounding box center [316, 338] width 160 height 32
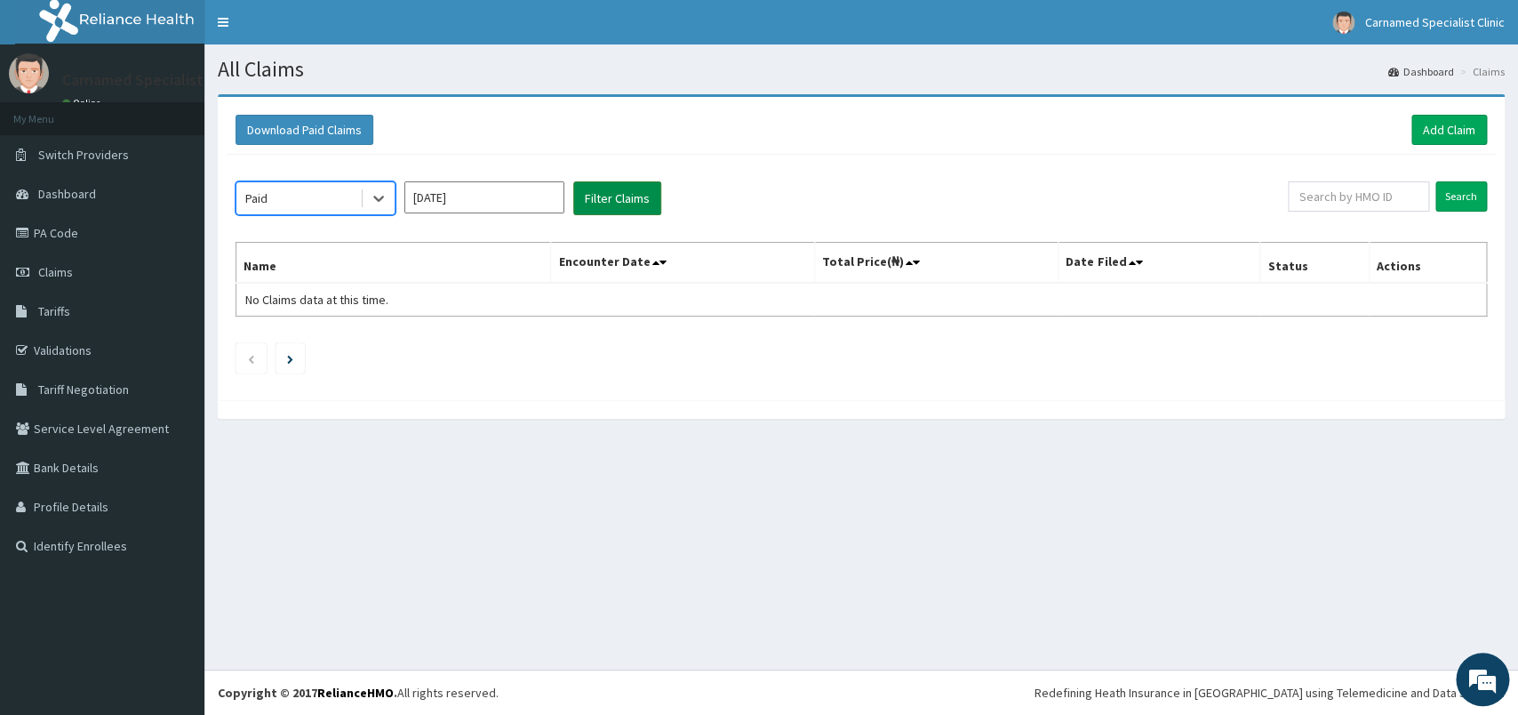
click at [609, 199] on button "Filter Claims" at bounding box center [617, 198] width 88 height 34
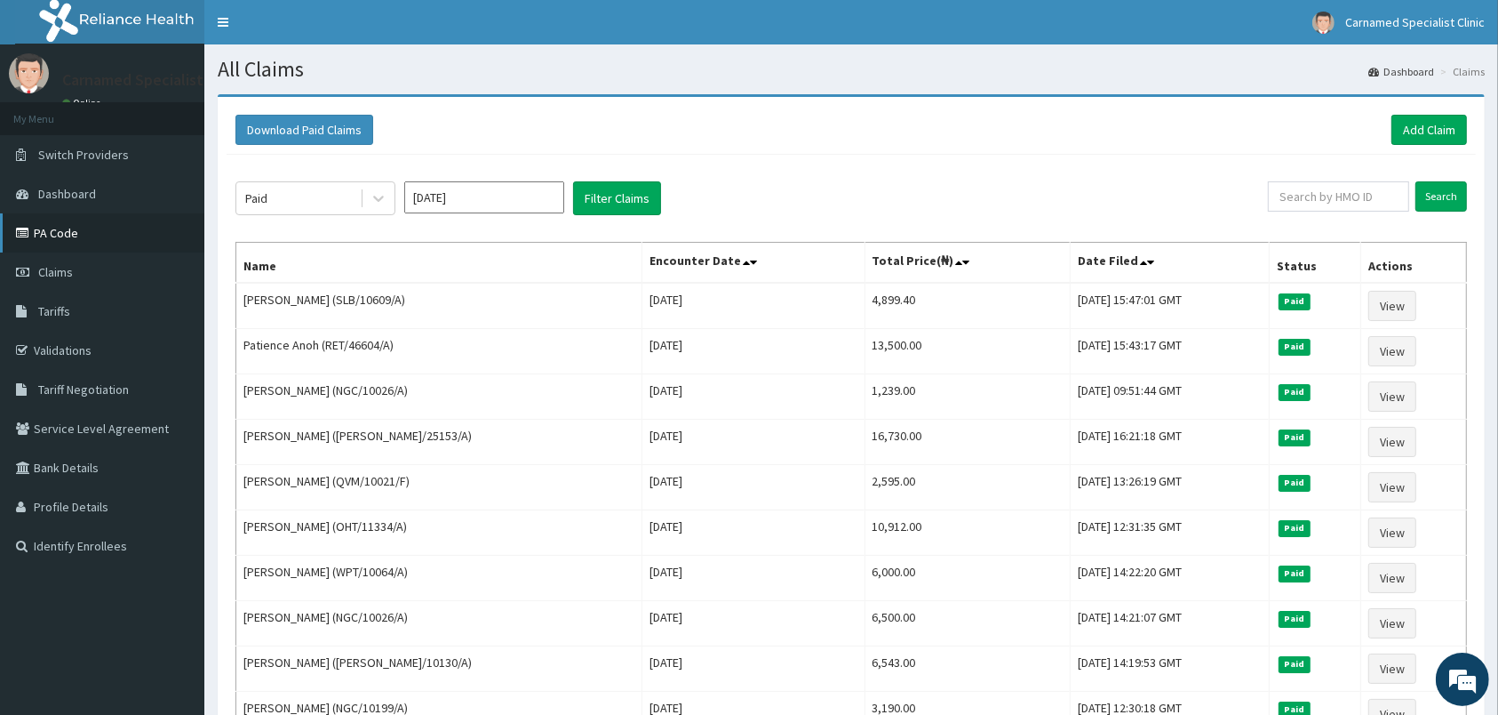
click at [52, 227] on link "PA Code" at bounding box center [102, 232] width 204 height 39
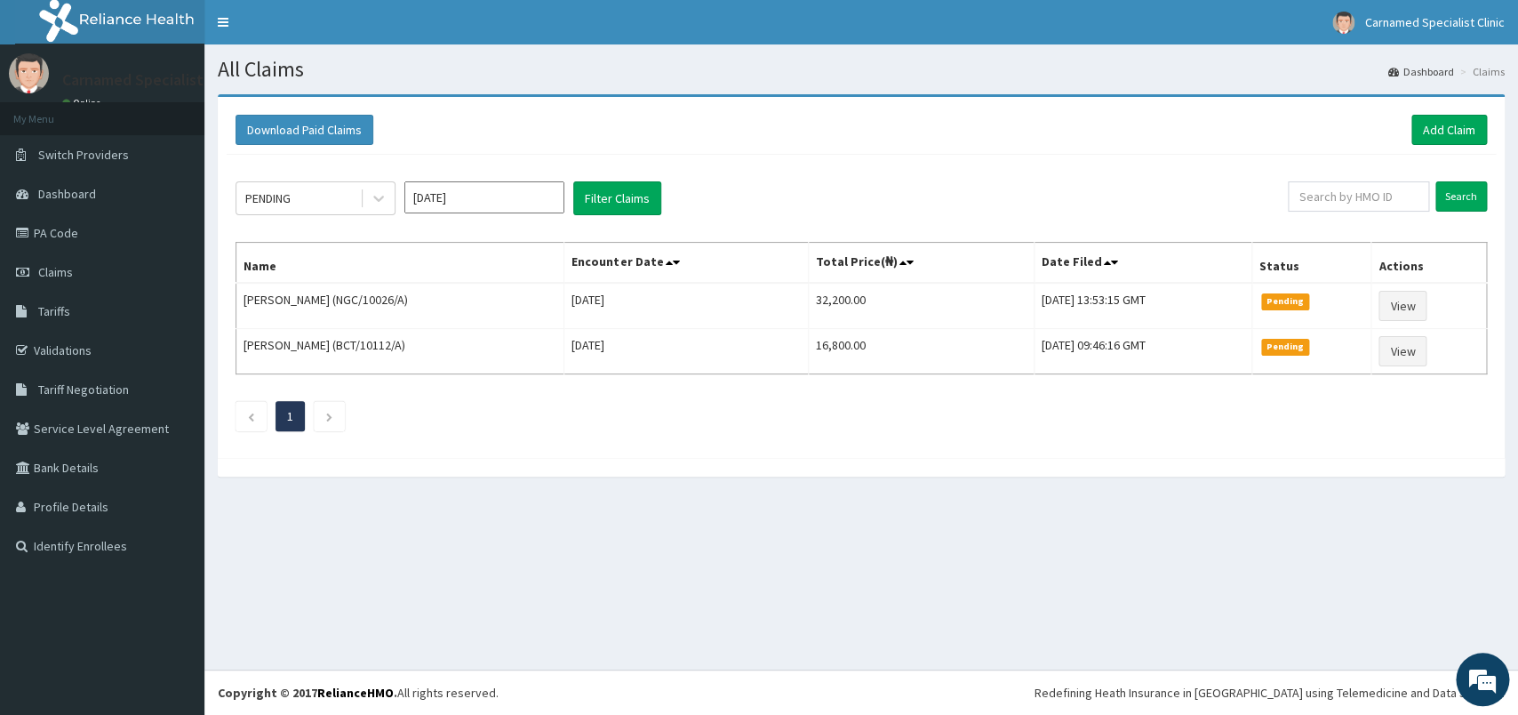
drag, startPoint x: 84, startPoint y: 262, endPoint x: 1516, endPoint y: 149, distance: 1436.1
click at [84, 263] on link "Claims" at bounding box center [102, 271] width 204 height 39
click at [1443, 129] on link "Add Claim" at bounding box center [1449, 130] width 76 height 30
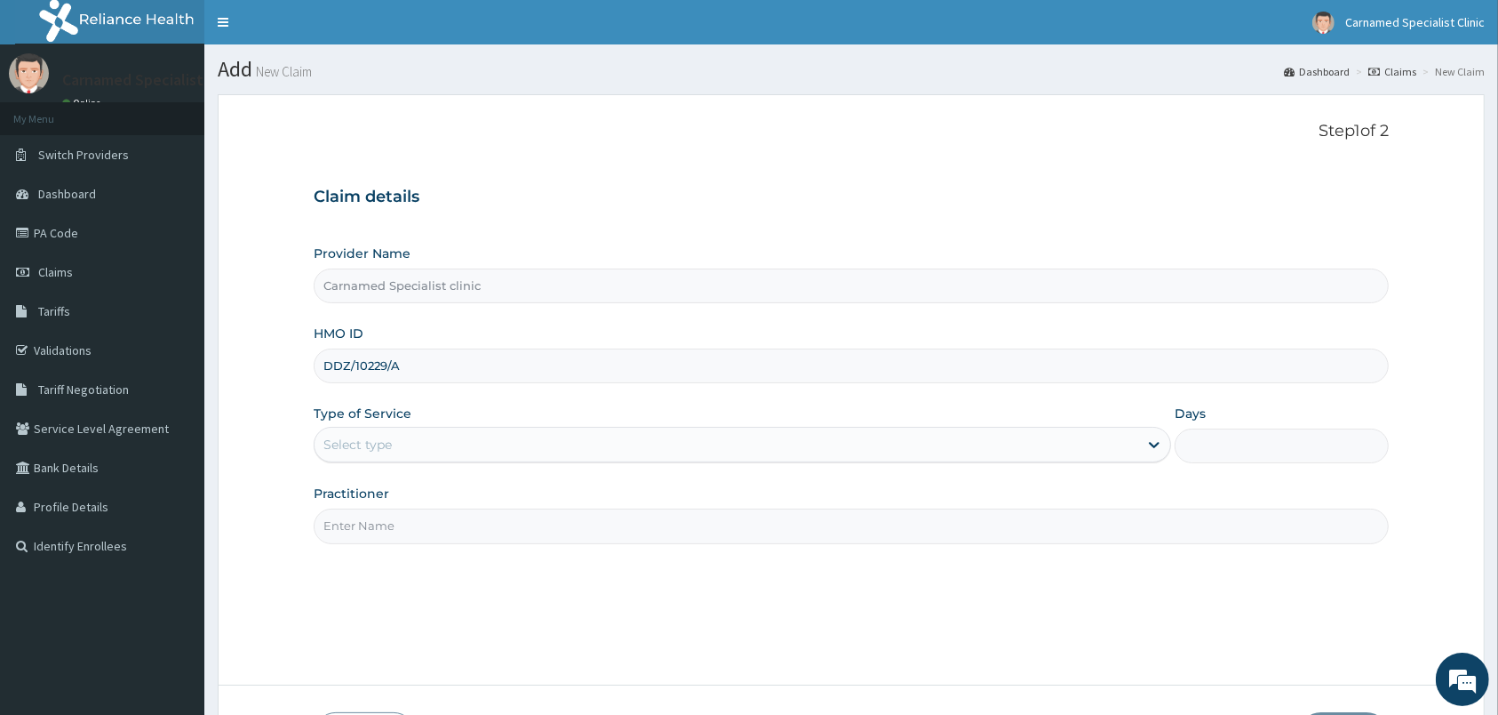
type input "DDZ/10229/A"
click at [401, 445] on div "Select type" at bounding box center [727, 444] width 824 height 28
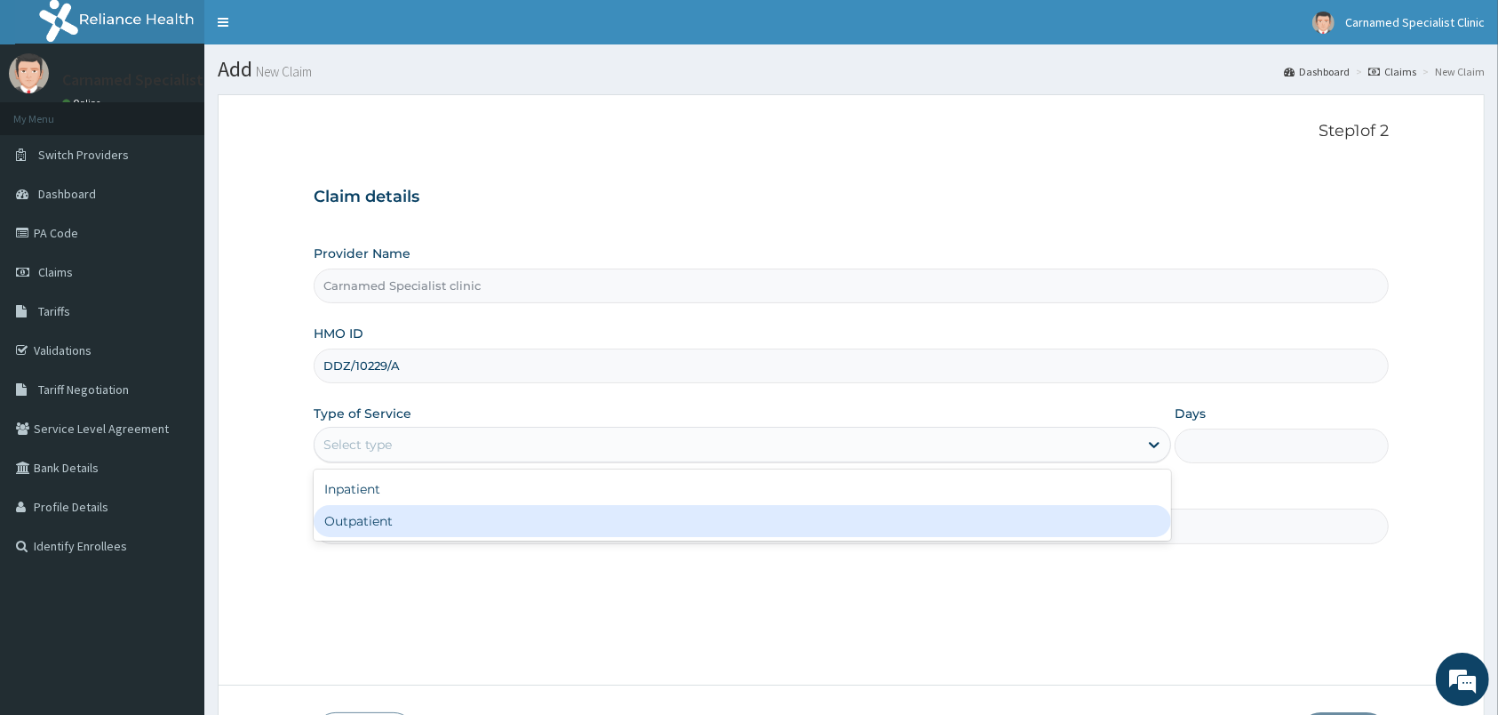
click at [386, 520] on div "Outpatient" at bounding box center [743, 521] width 858 height 32
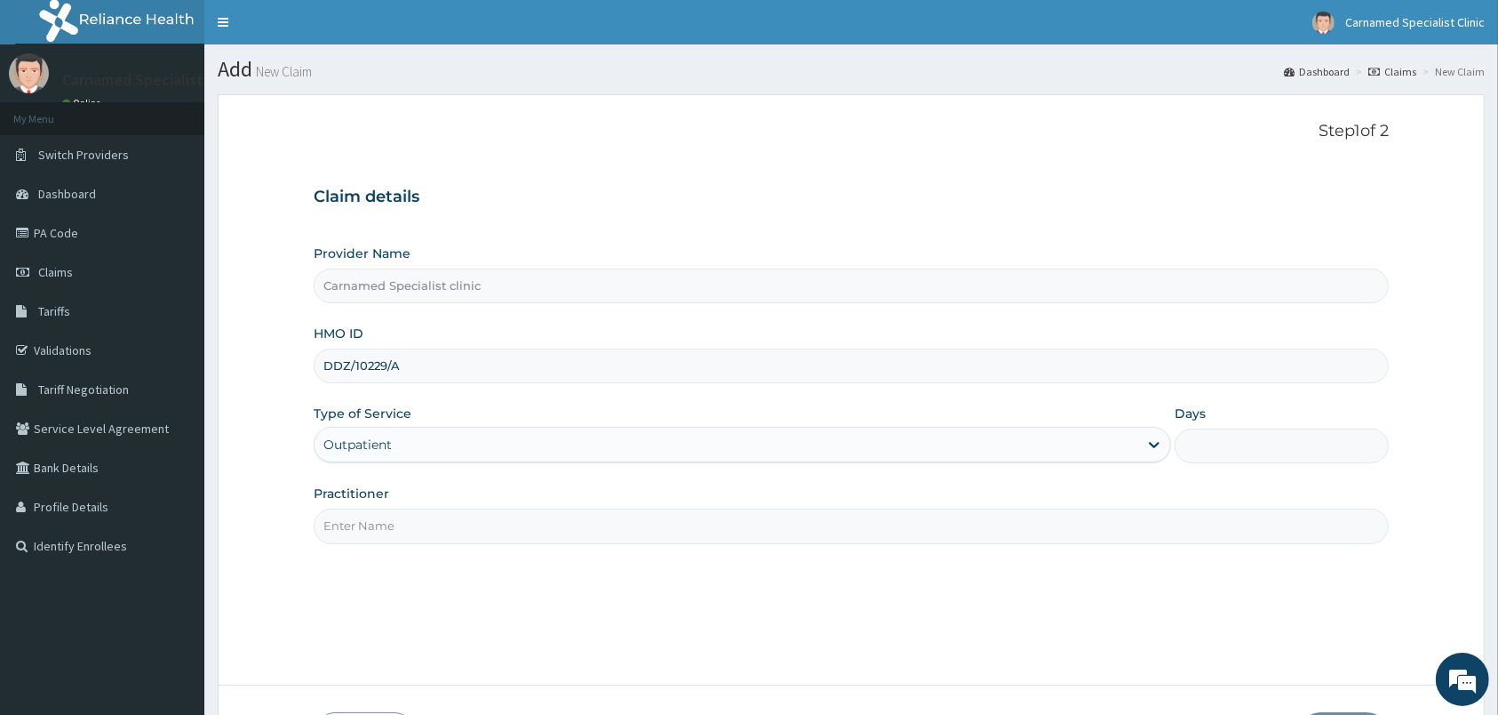
type input "1"
click at [379, 533] on input "Practitioner" at bounding box center [851, 525] width 1075 height 35
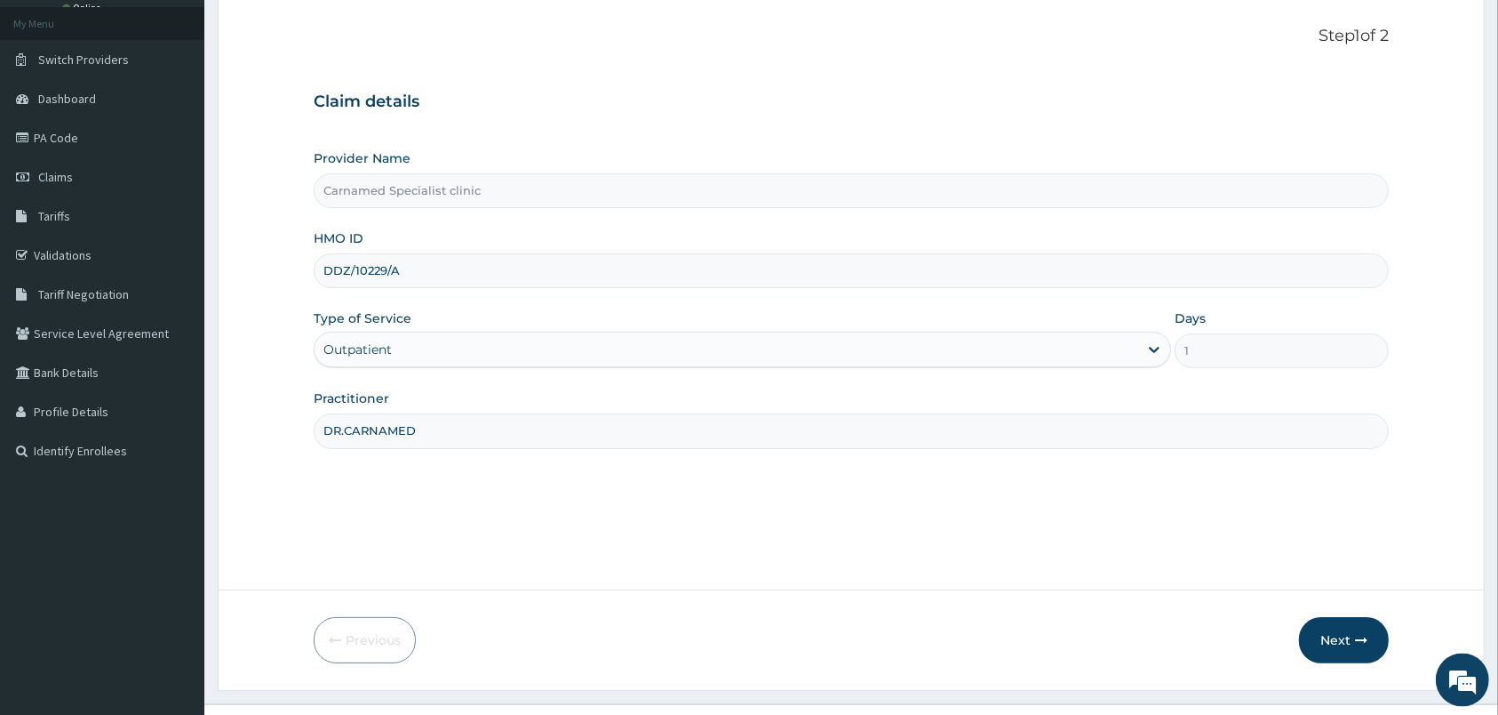
scroll to position [131, 0]
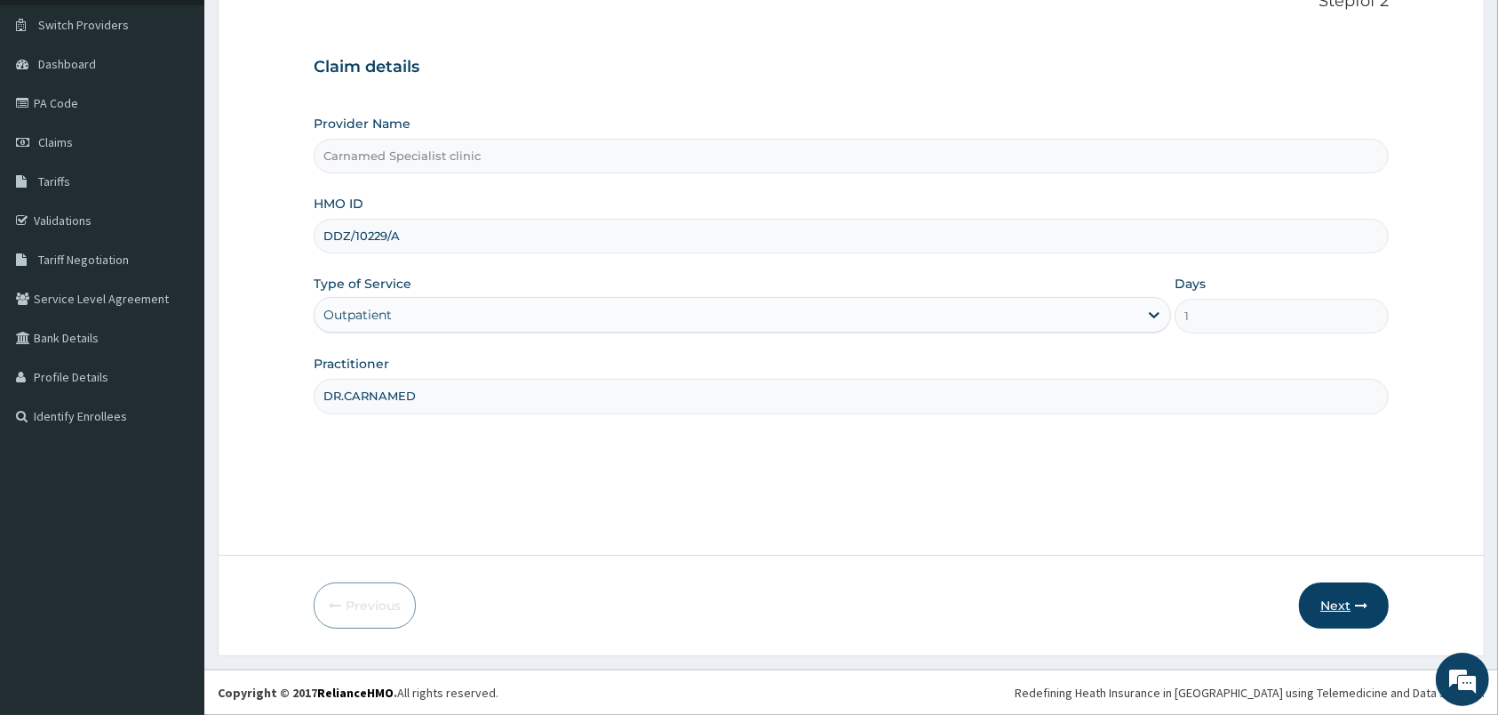
type input "DR.CARNAMED"
click at [1341, 604] on button "Next" at bounding box center [1344, 605] width 90 height 46
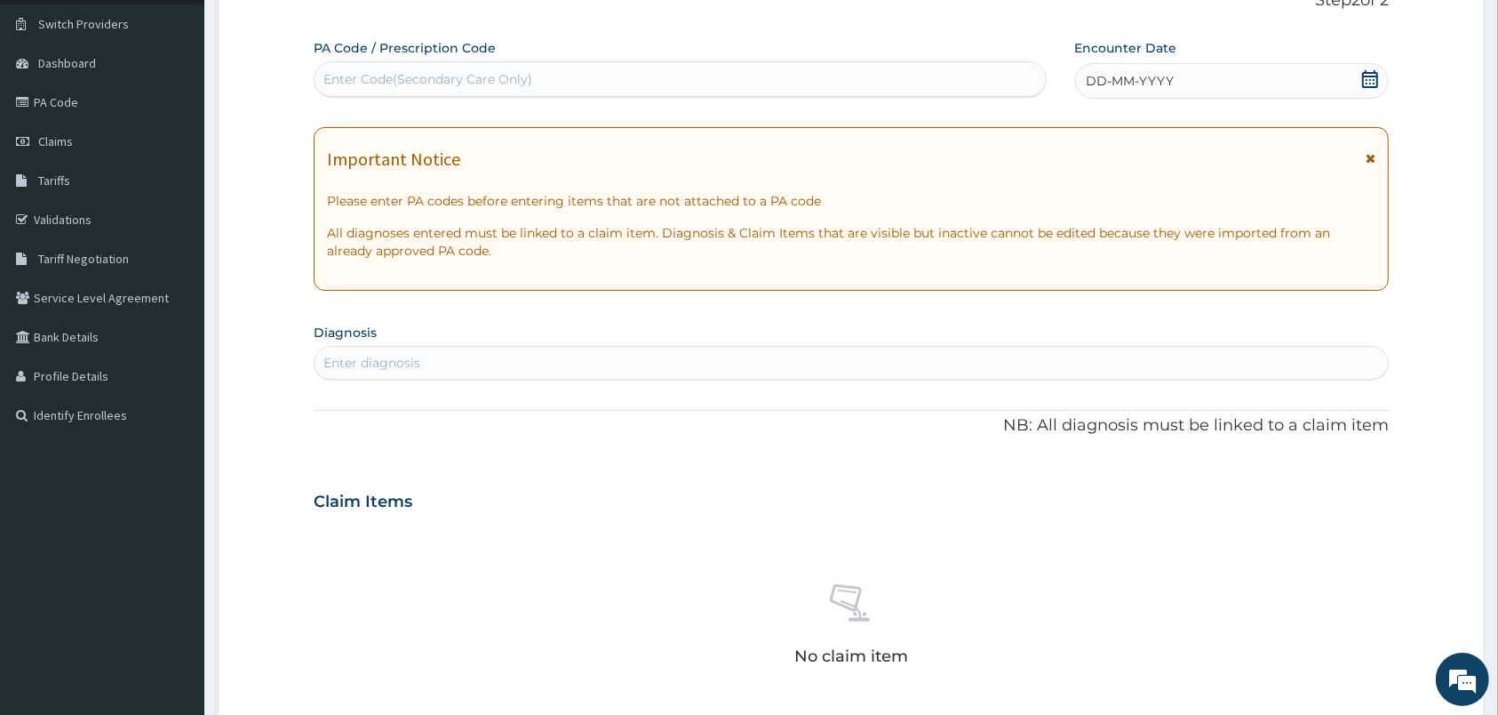
click at [690, 66] on div "Enter Code(Secondary Care Only)" at bounding box center [680, 79] width 731 height 28
paste input "PA/C15E31"
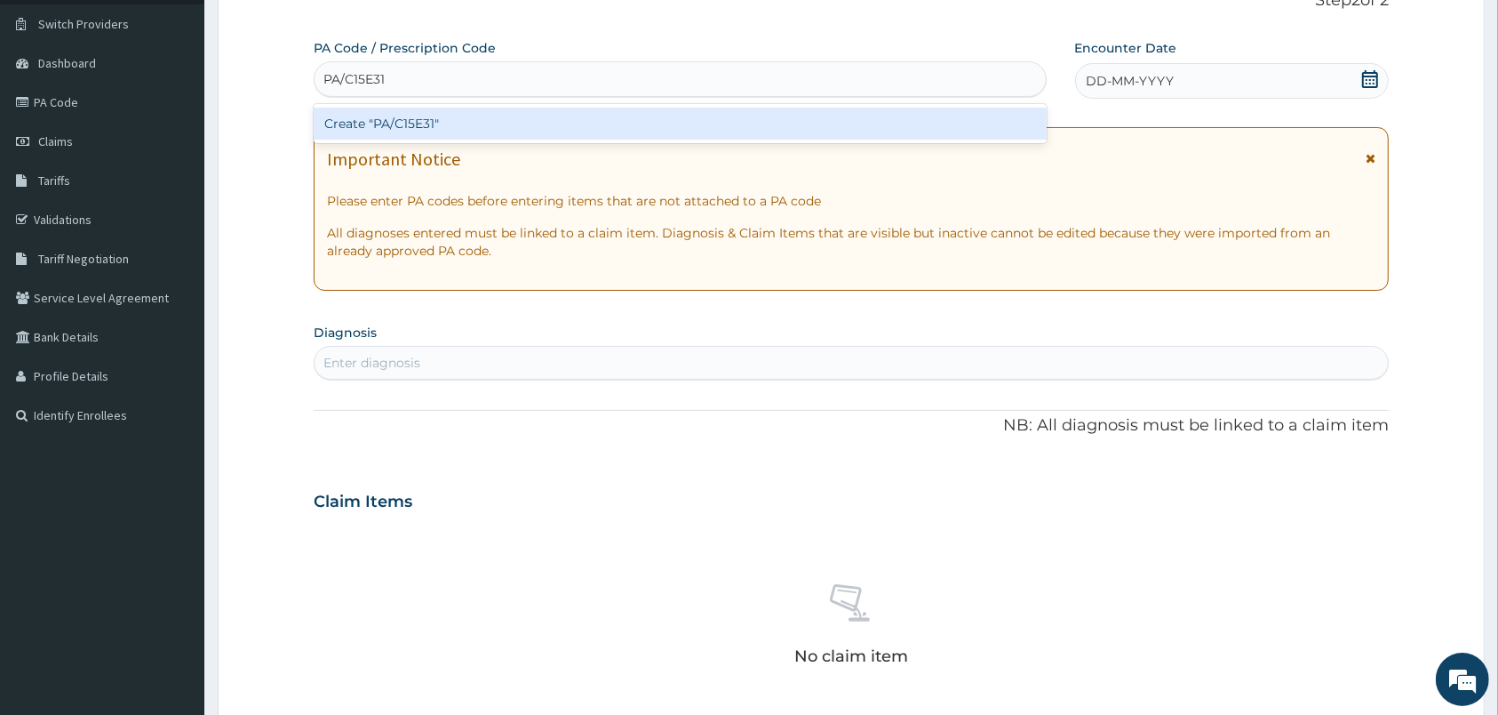
paste input "PA/C15E31"
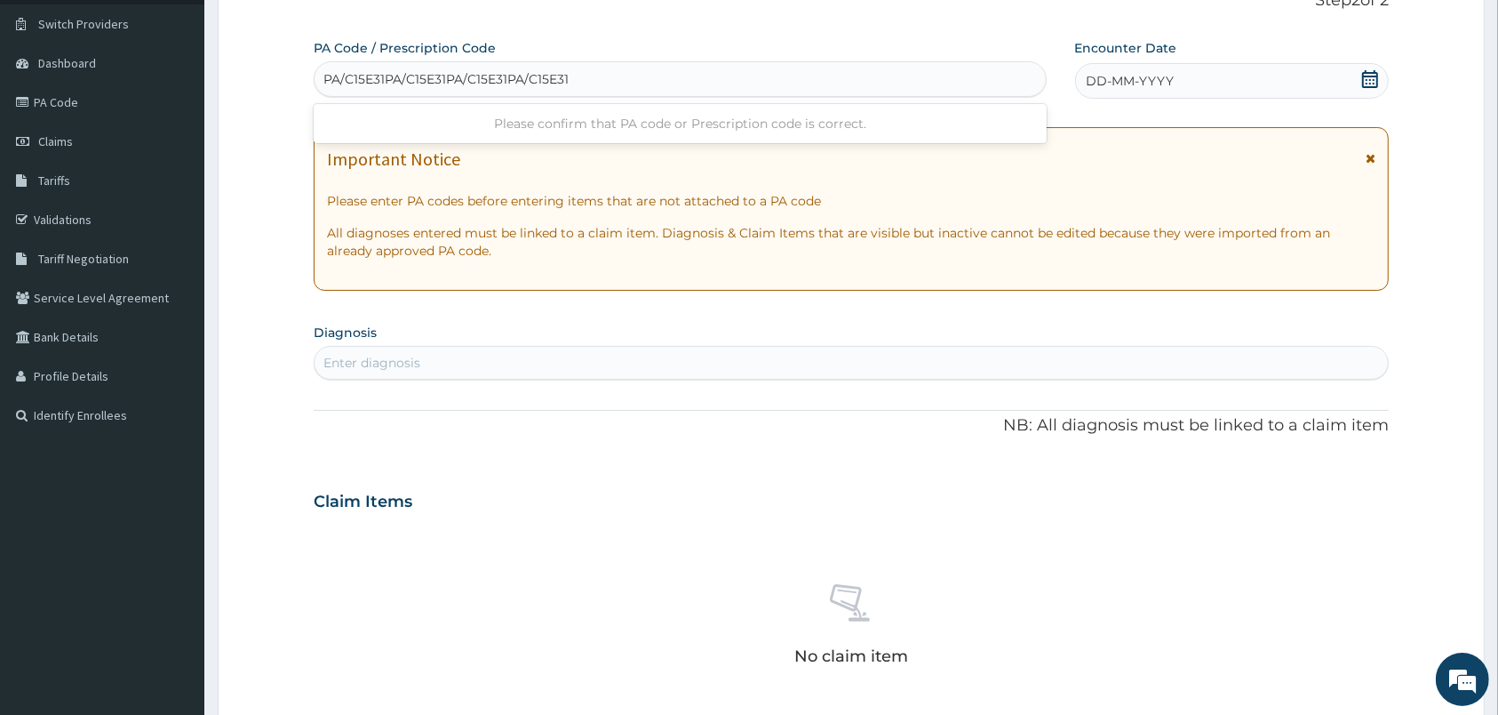
paste input "PA/C15E31"
type input "PA/C15E31P"
click at [607, 70] on div "PA/C15E31P" at bounding box center [680, 79] width 731 height 28
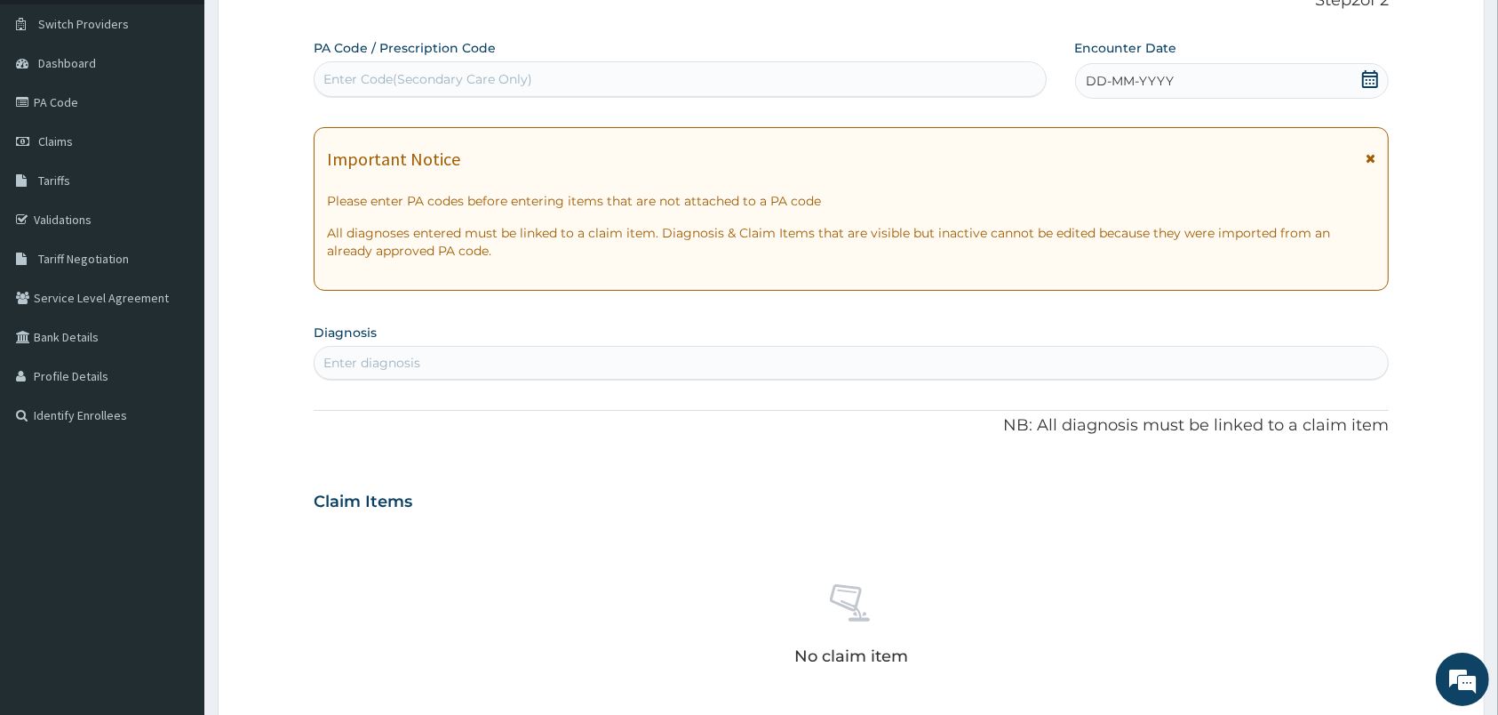
click at [538, 80] on div "Enter Code(Secondary Care Only)" at bounding box center [680, 79] width 731 height 28
paste input "PA/C15E31"
type input "PA/C15E31"
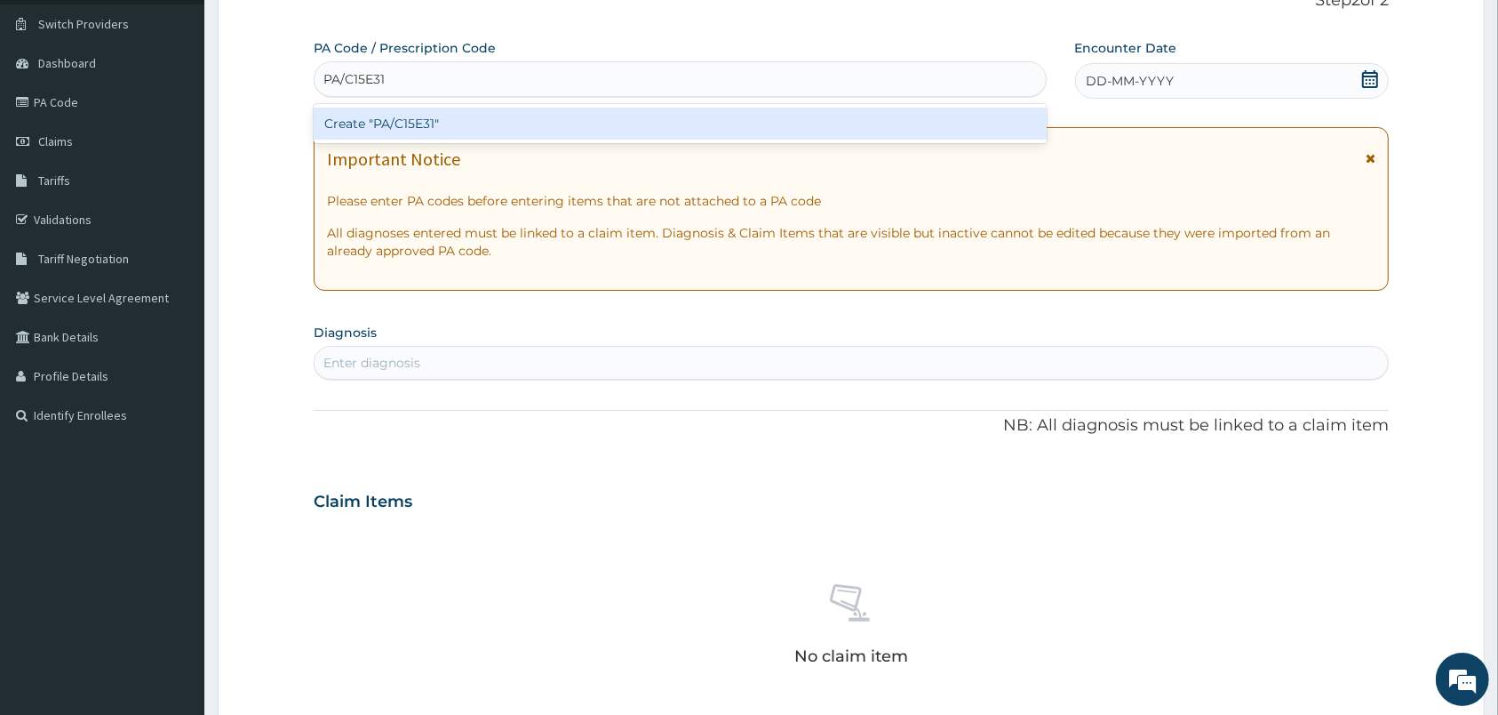
click at [461, 128] on div "Create "PA/C15E31"" at bounding box center [680, 124] width 733 height 32
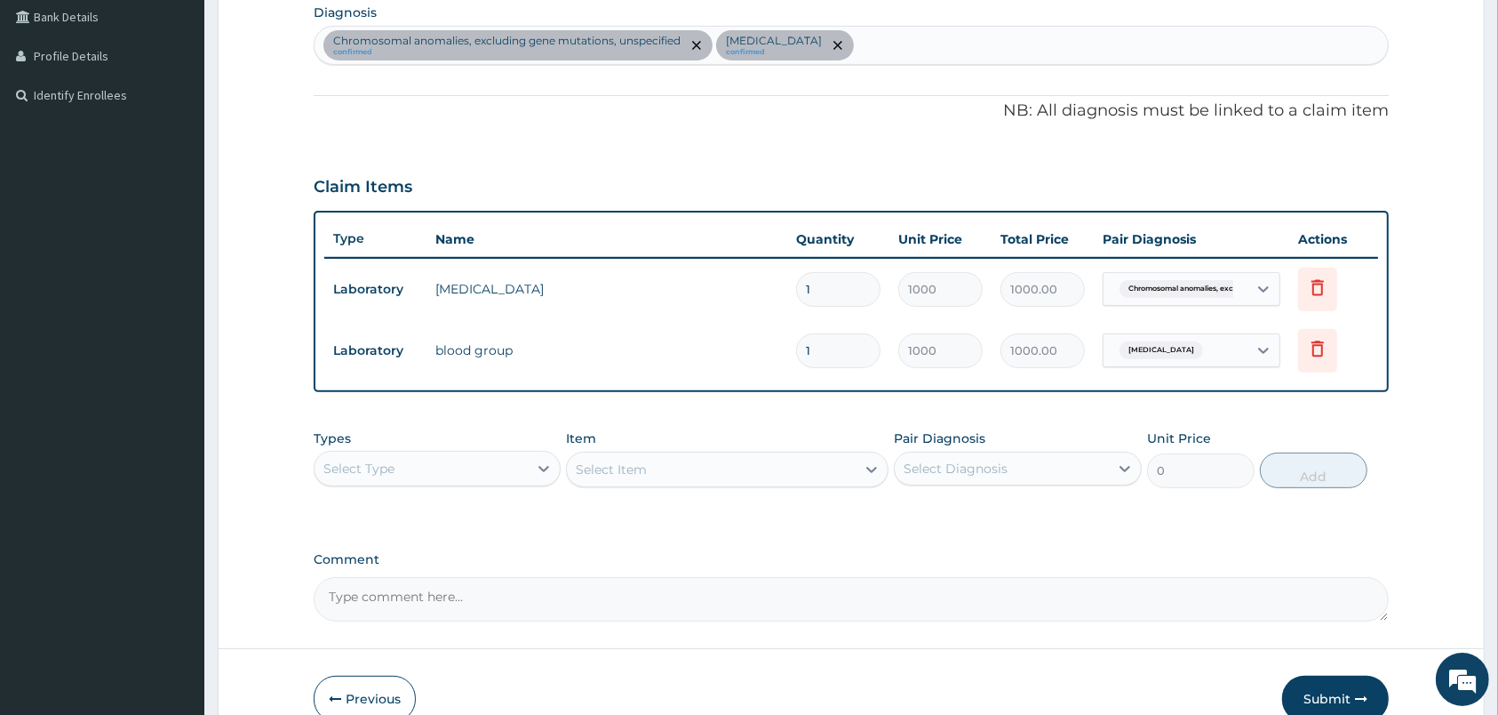
scroll to position [544, 0]
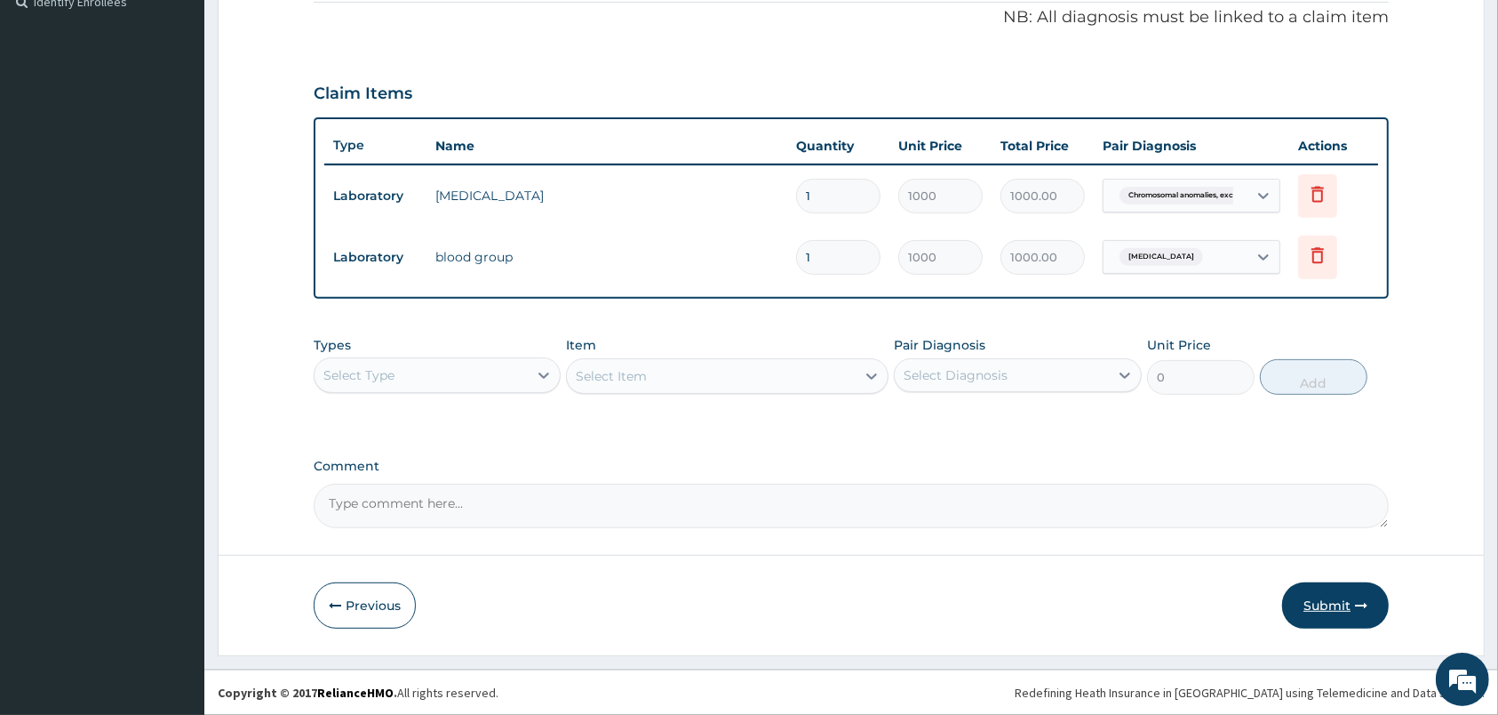
click at [1333, 605] on button "Submit" at bounding box center [1335, 605] width 107 height 46
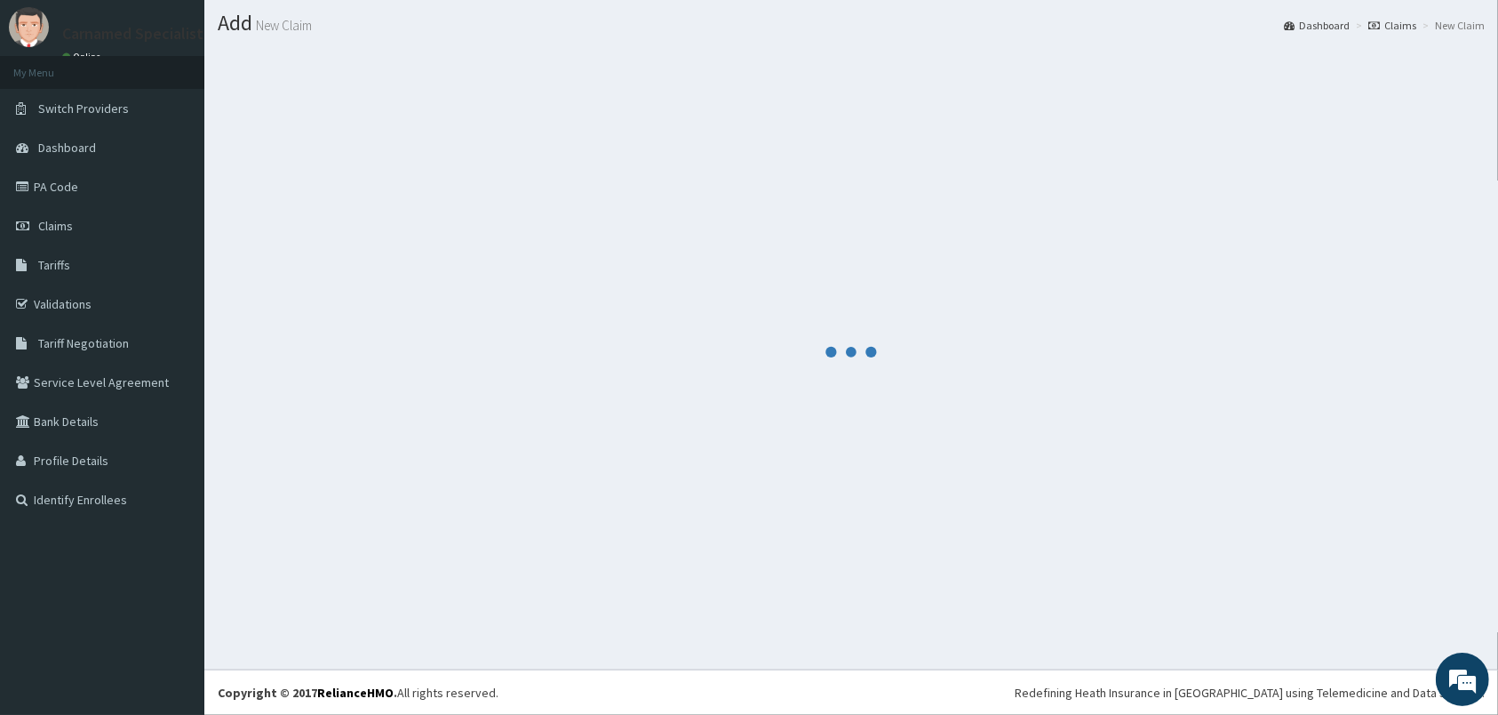
scroll to position [46, 0]
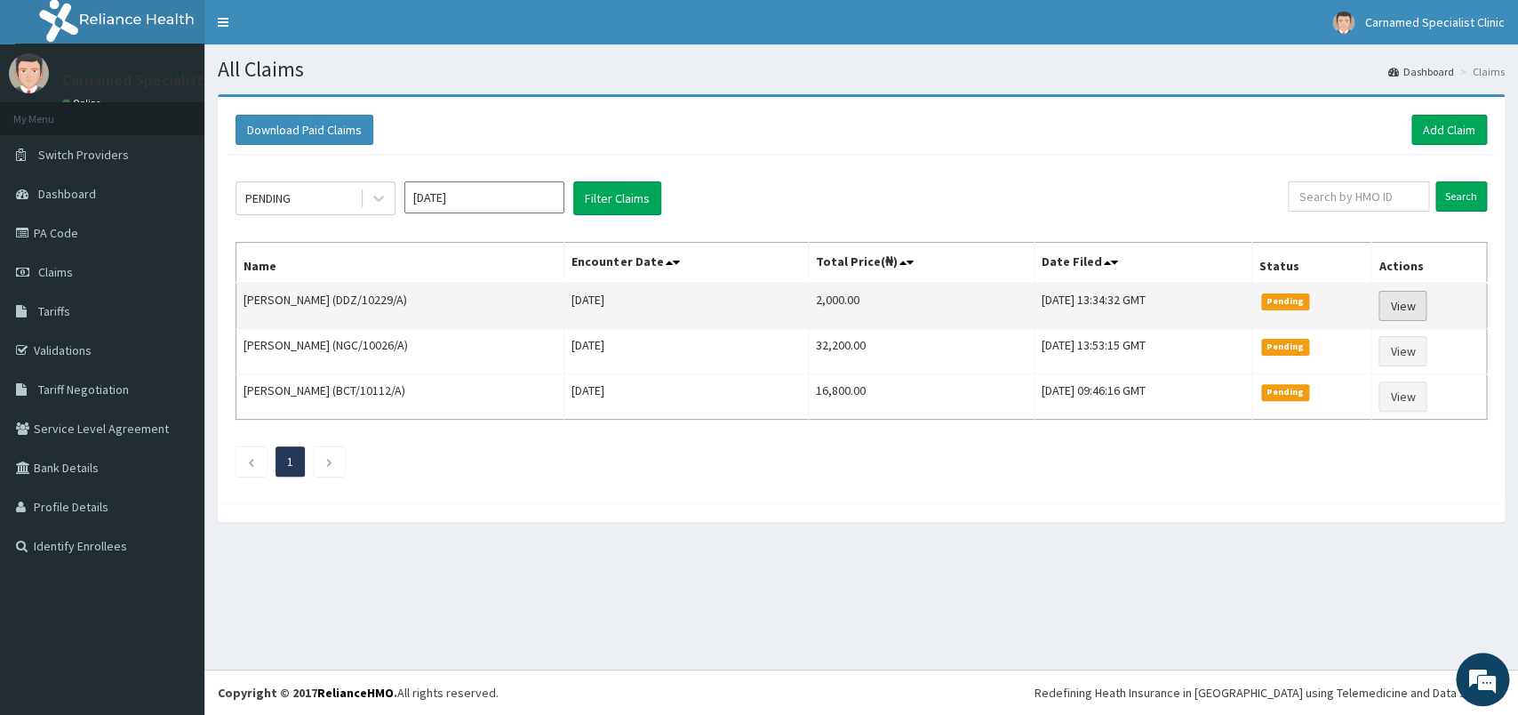
click at [1425, 301] on link "View" at bounding box center [1402, 306] width 48 height 30
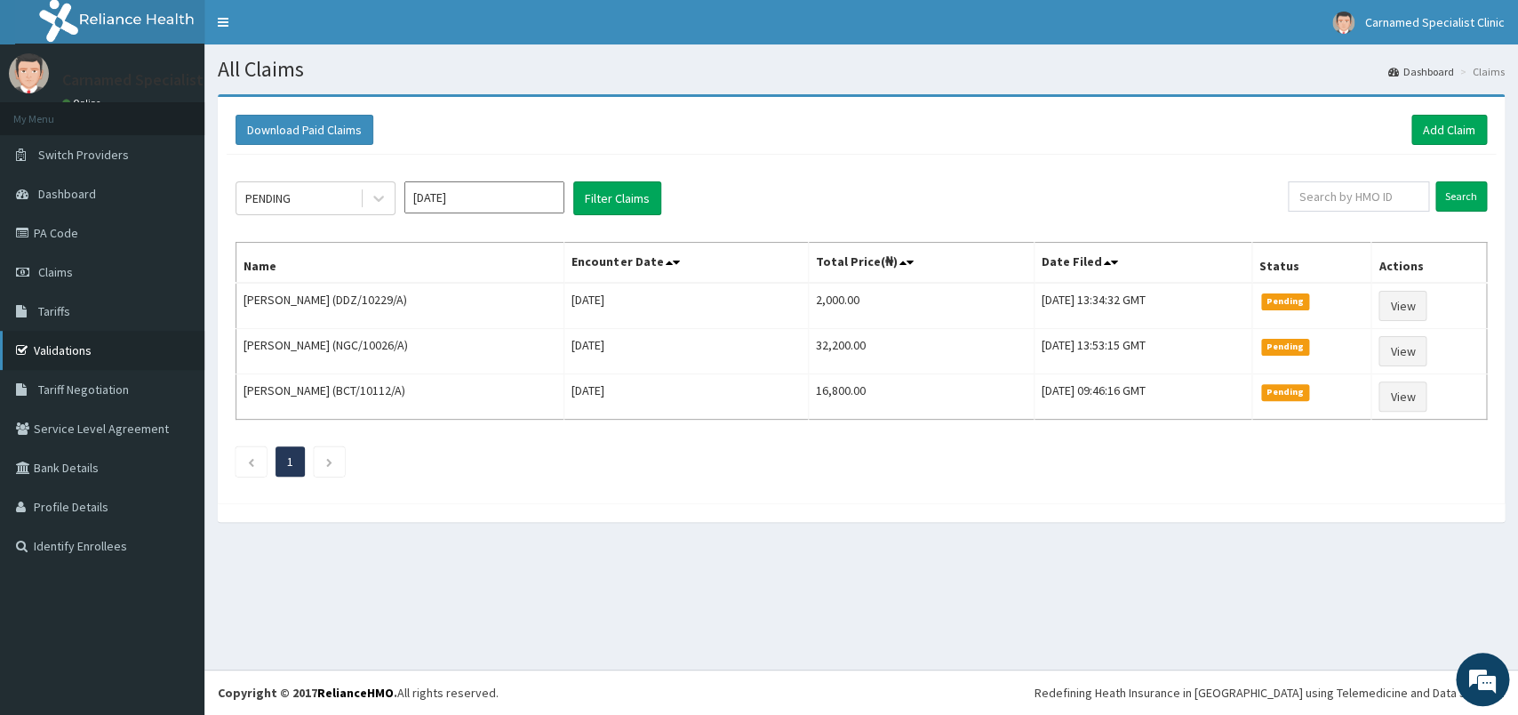
click at [98, 360] on link "Validations" at bounding box center [102, 350] width 204 height 39
